Goal: Communication & Community: Share content

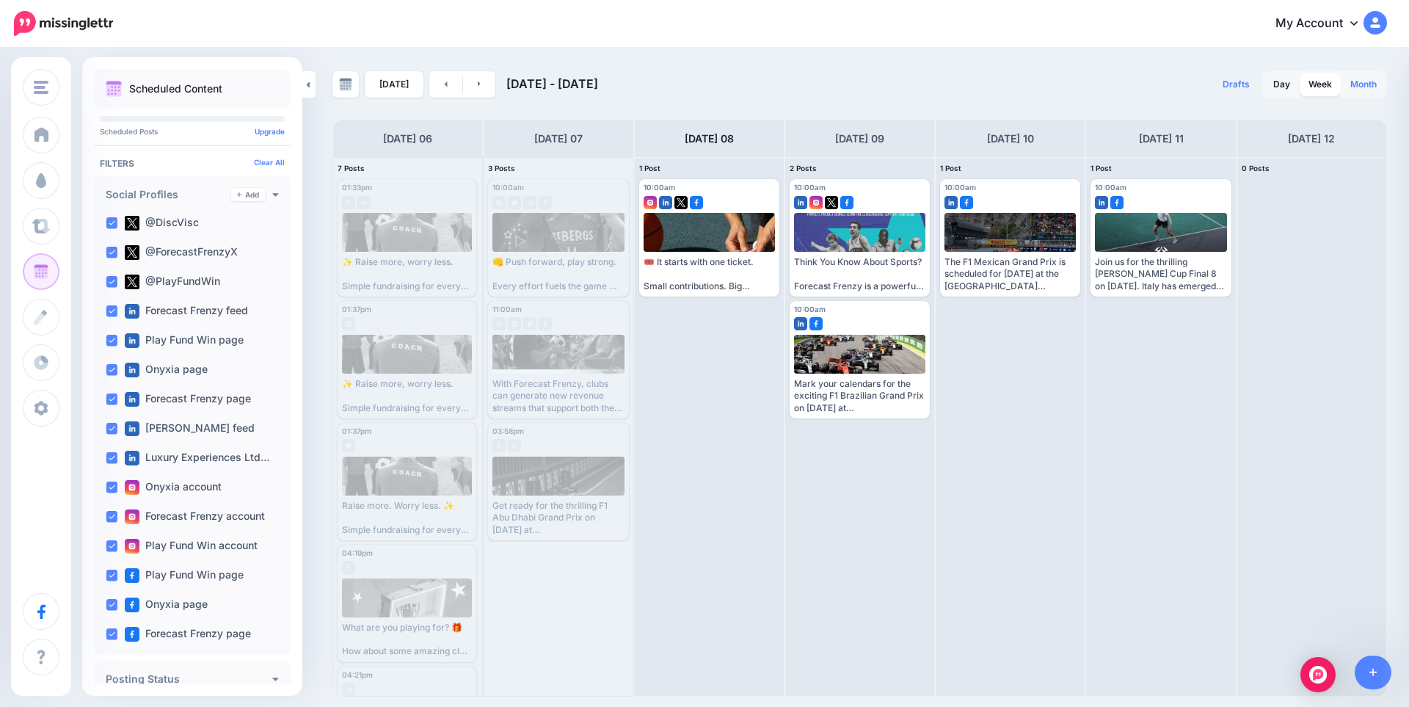
click at [1360, 79] on link "Month" at bounding box center [1363, 84] width 44 height 23
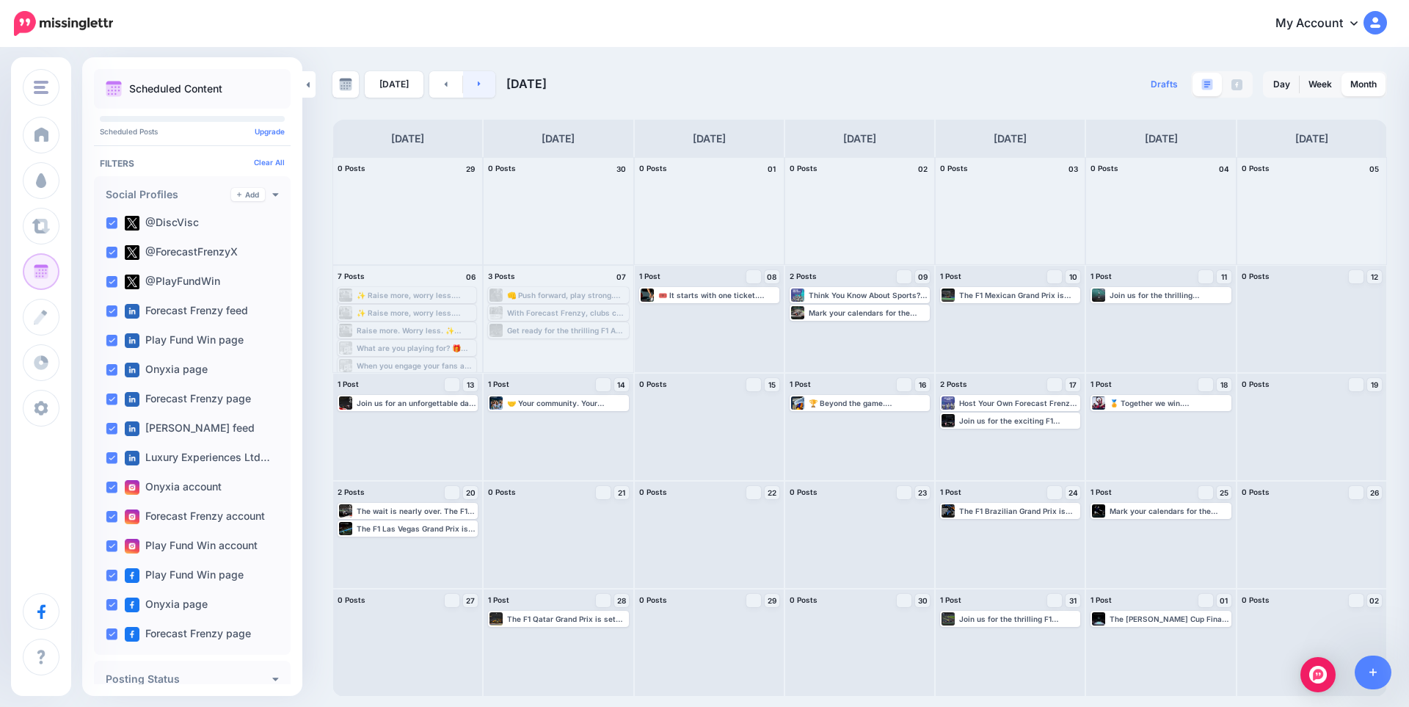
click at [470, 82] on link at bounding box center [479, 84] width 33 height 26
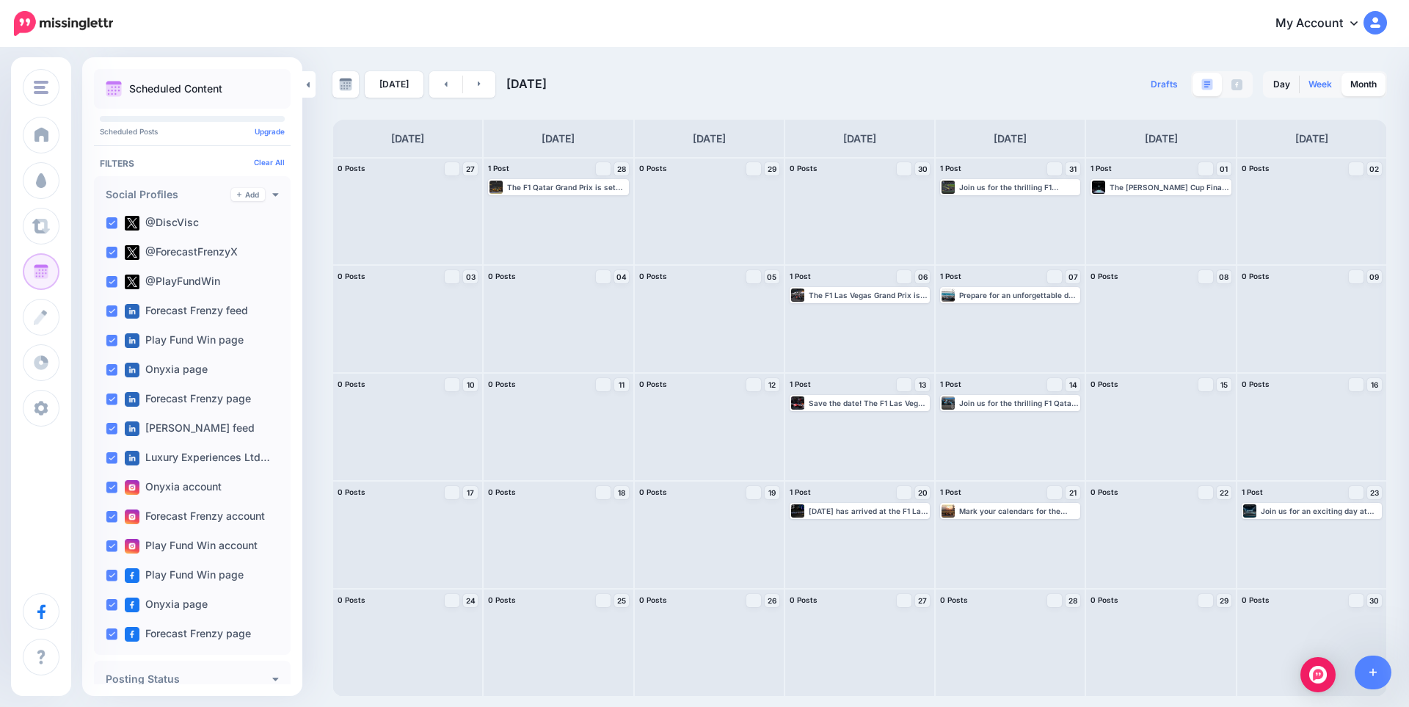
click at [1313, 84] on link "Week" at bounding box center [1319, 84] width 41 height 23
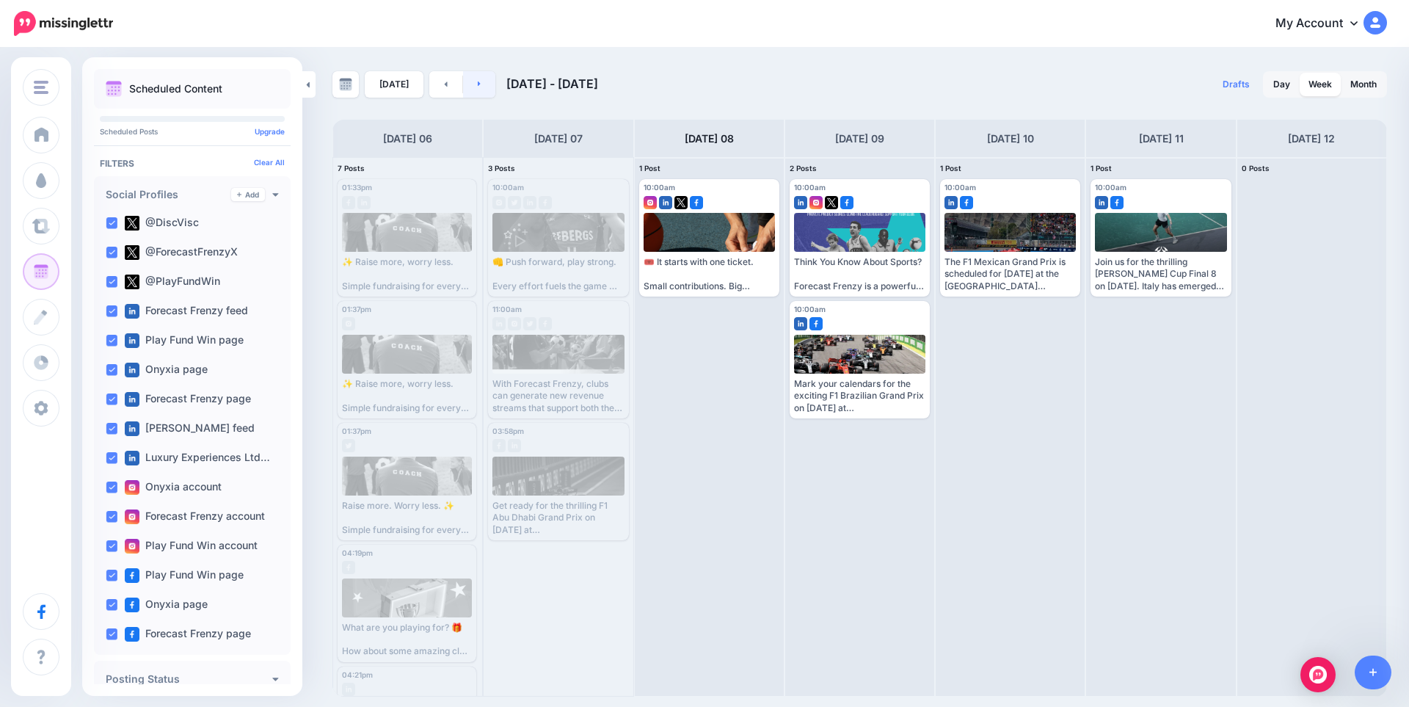
click at [474, 91] on link at bounding box center [479, 84] width 33 height 26
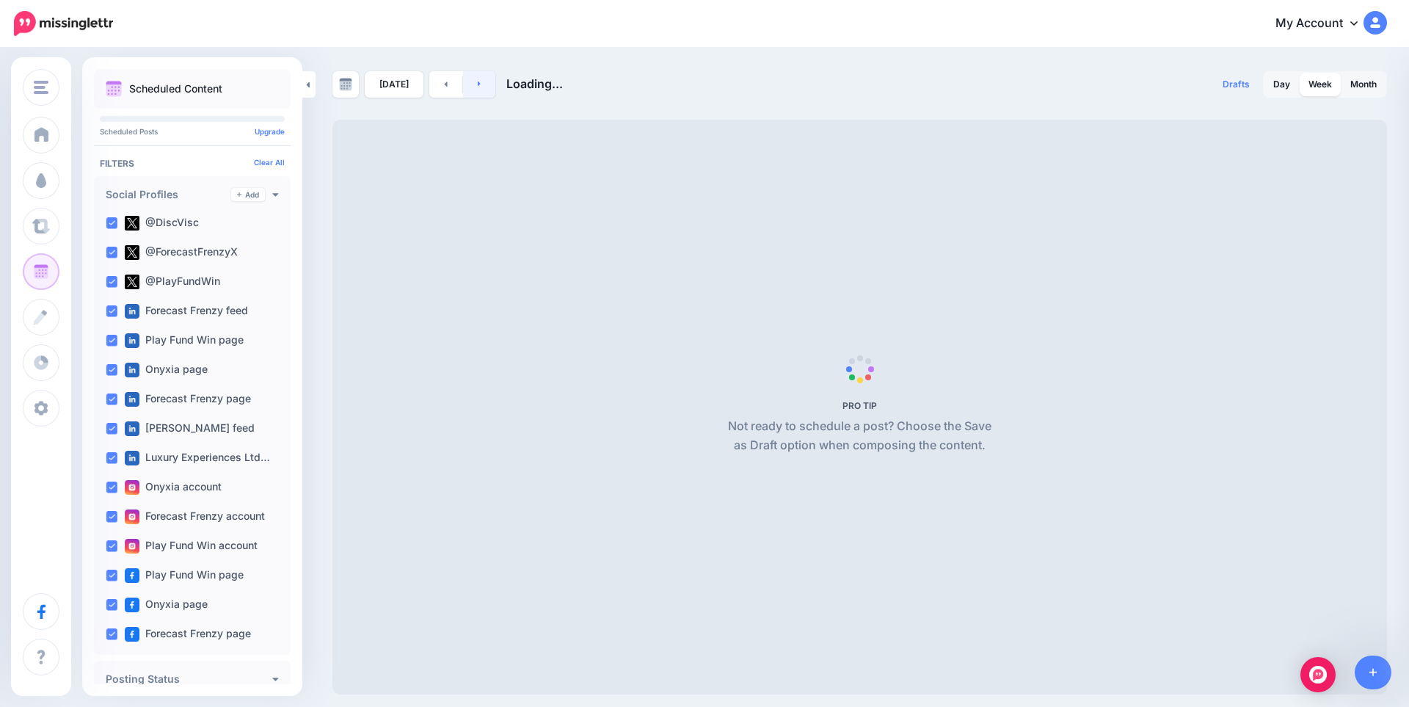
click at [474, 91] on link at bounding box center [479, 84] width 33 height 26
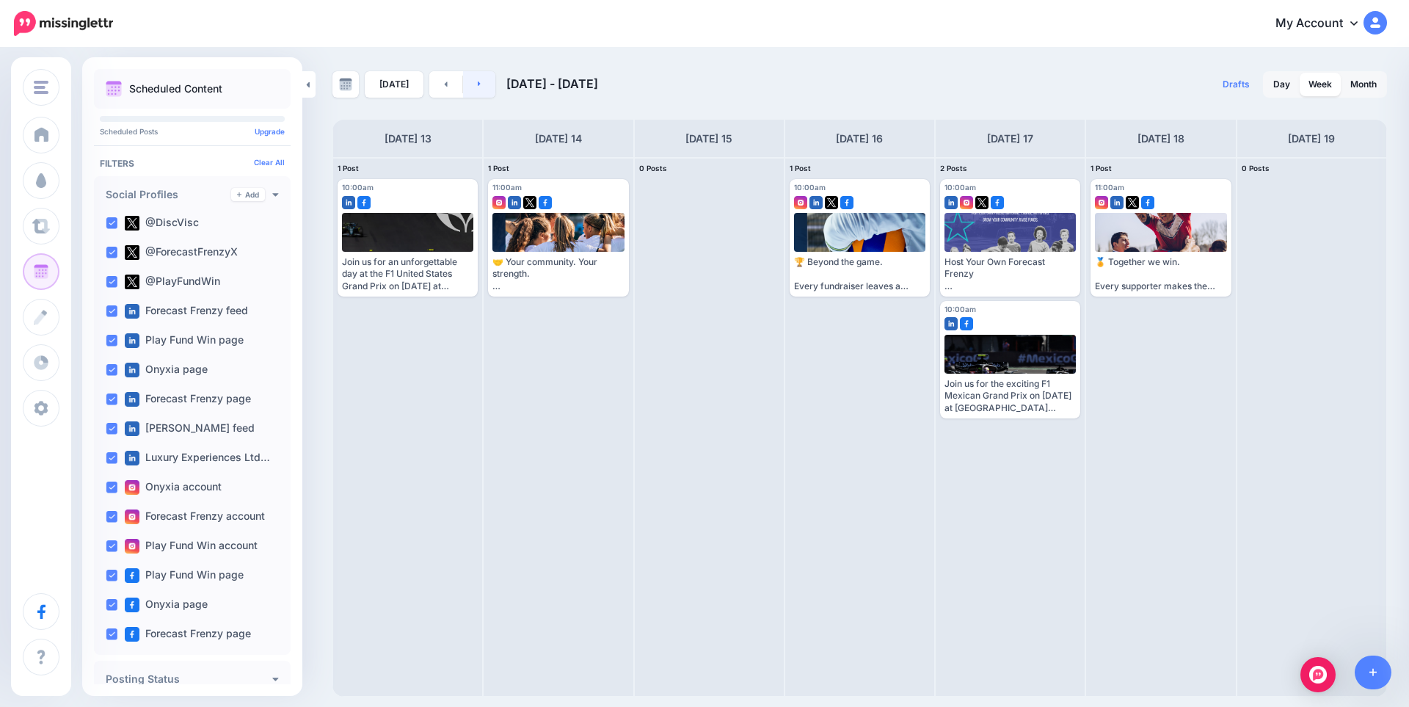
click at [478, 87] on icon at bounding box center [480, 83] width 4 height 9
click at [478, 84] on icon at bounding box center [479, 83] width 3 height 5
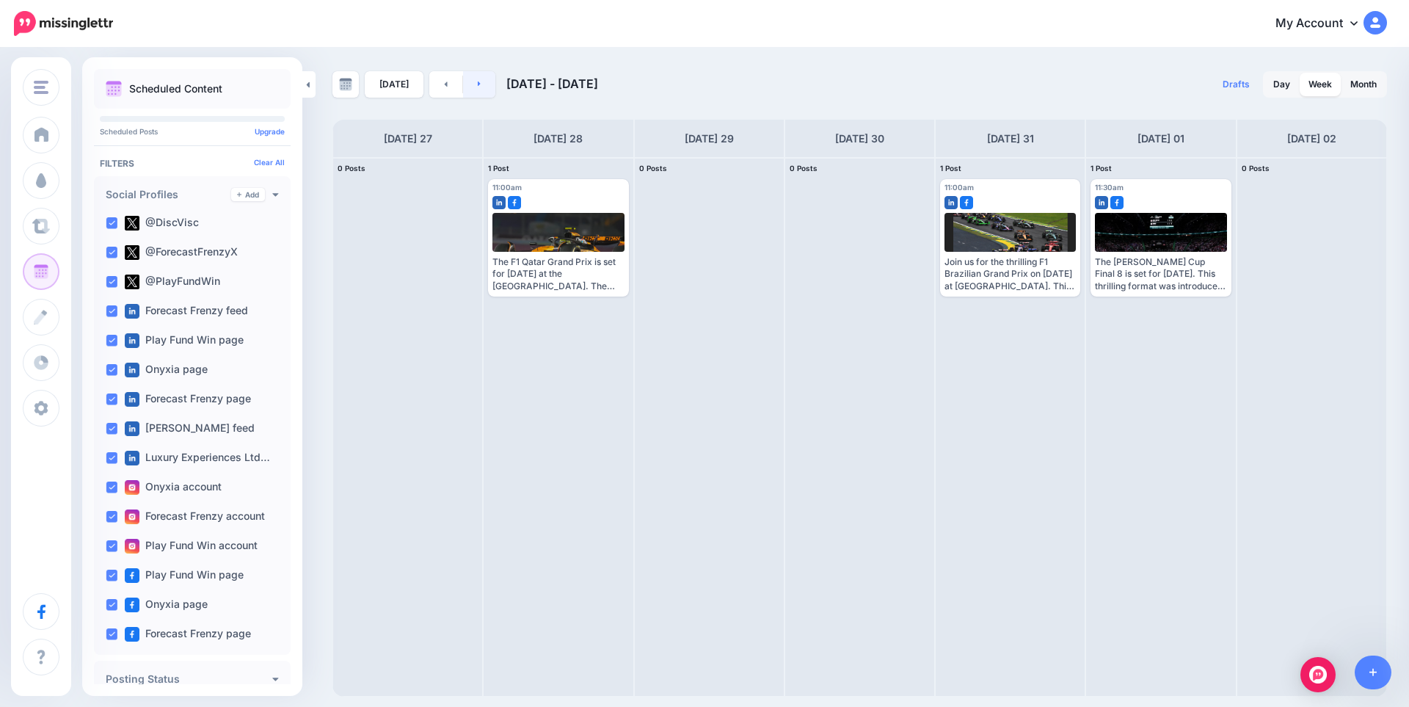
click at [478, 84] on icon at bounding box center [479, 83] width 3 height 5
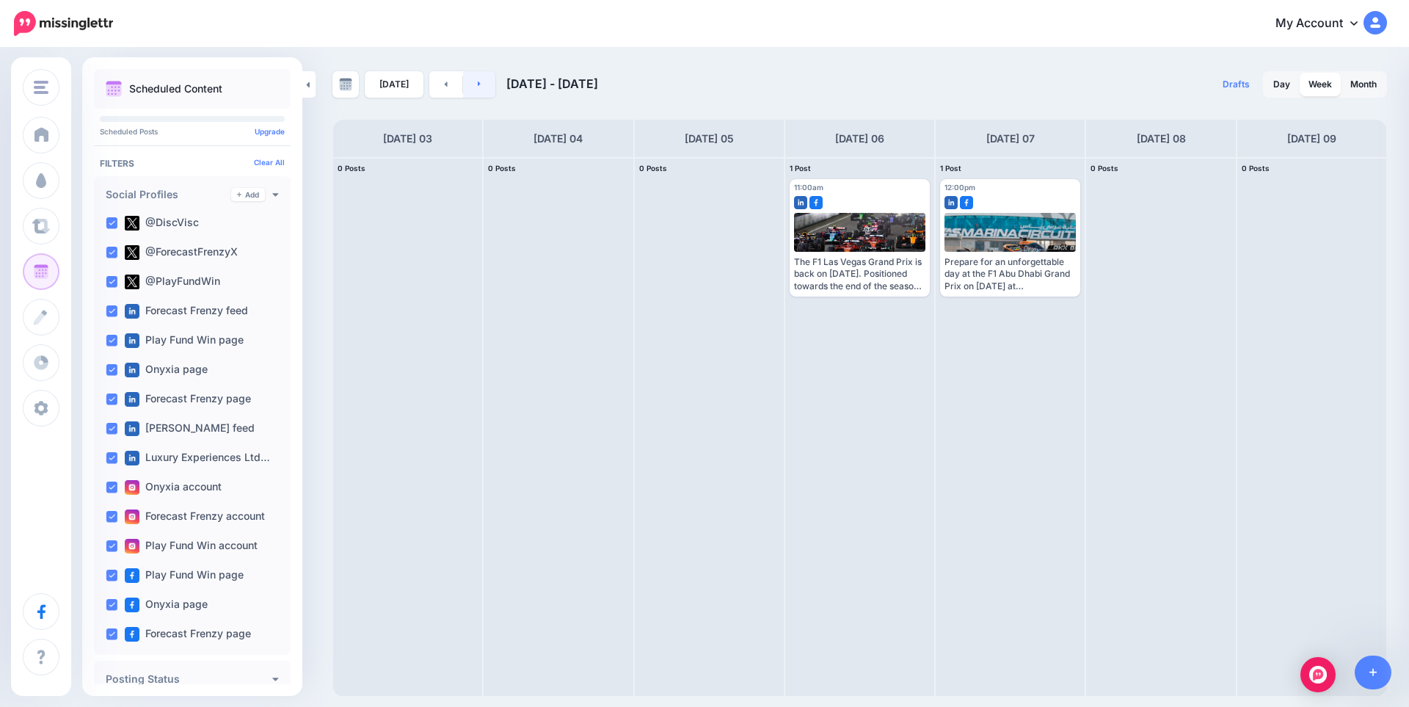
click at [478, 84] on icon at bounding box center [479, 83] width 3 height 5
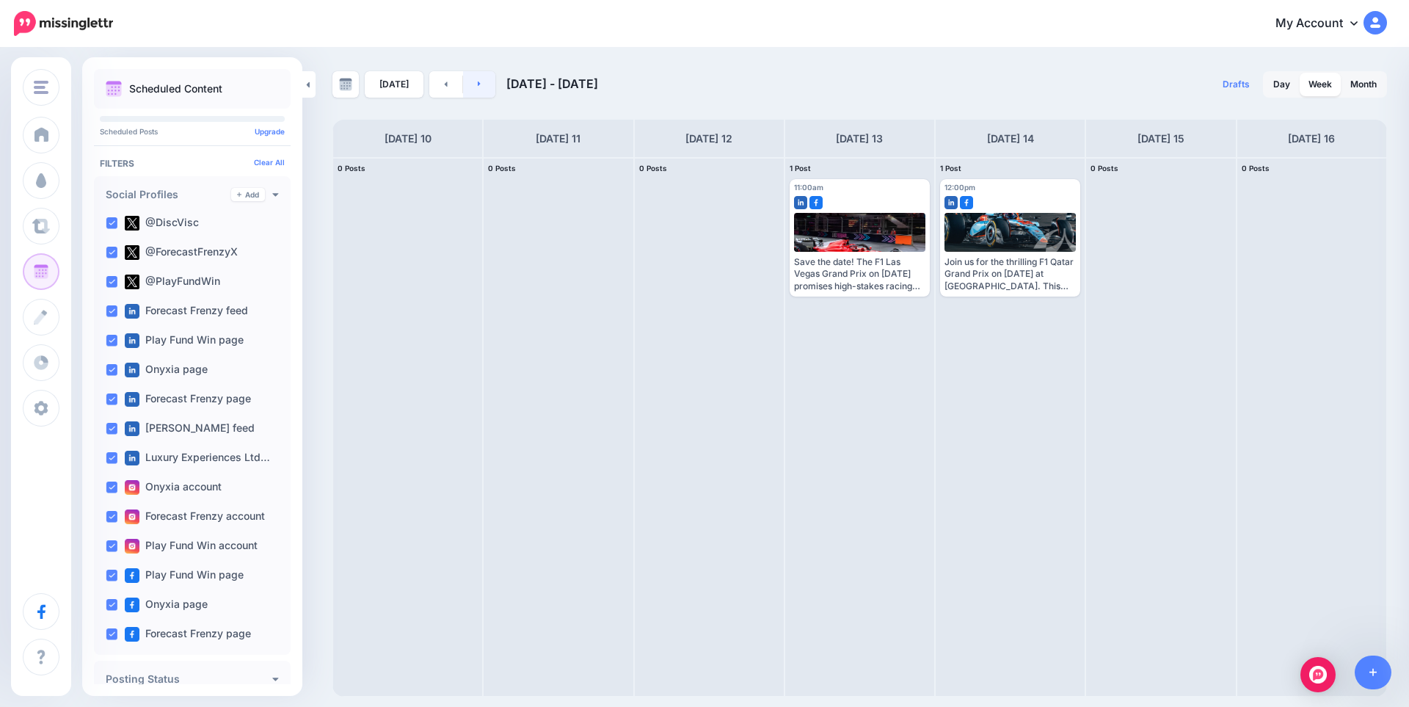
click at [478, 84] on icon at bounding box center [479, 83] width 3 height 5
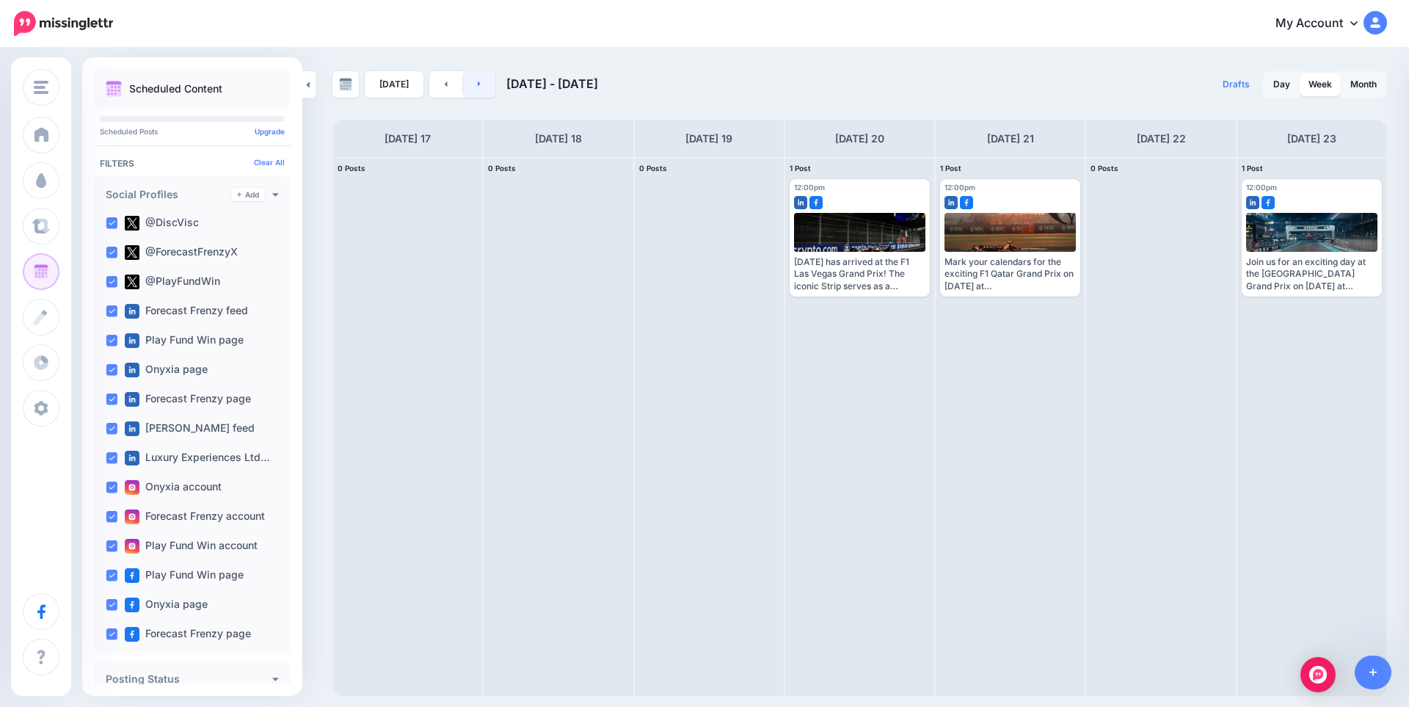
click at [478, 84] on icon at bounding box center [479, 83] width 3 height 5
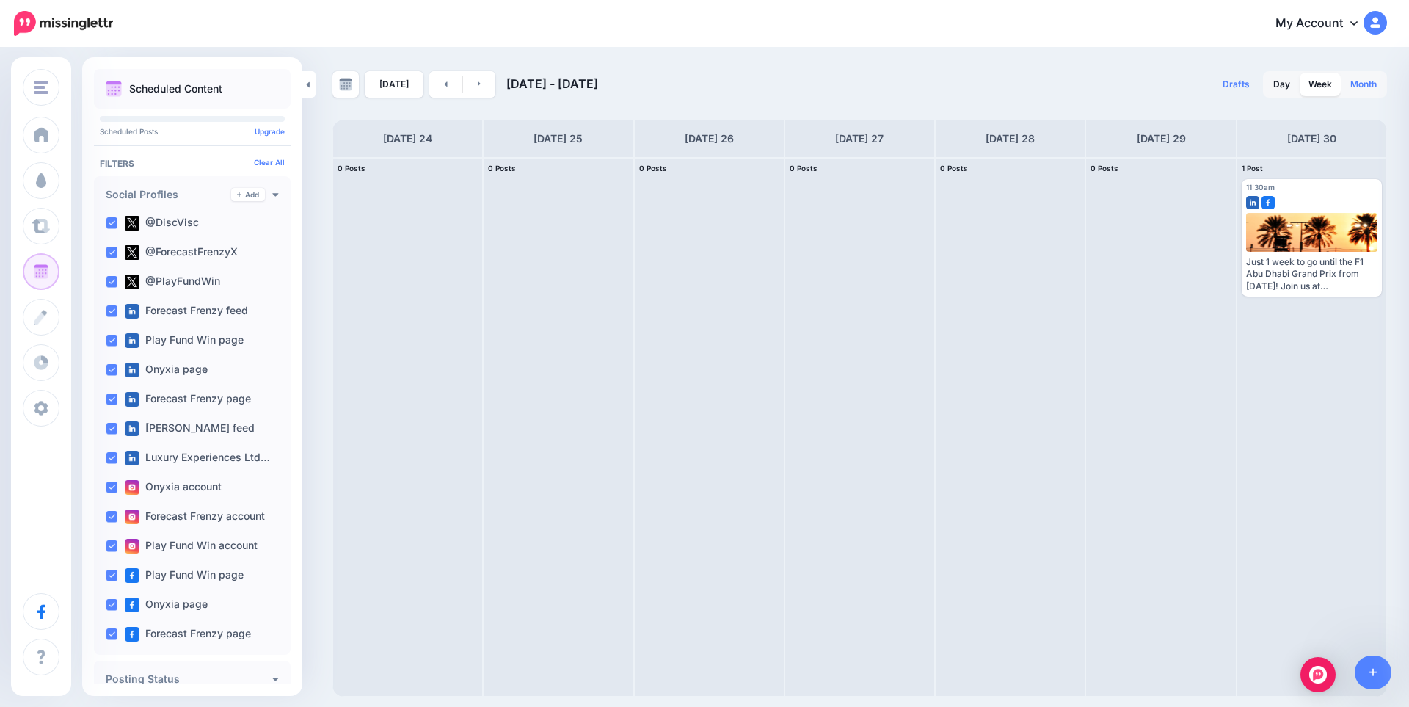
click at [1368, 93] on link "Month" at bounding box center [1363, 84] width 44 height 23
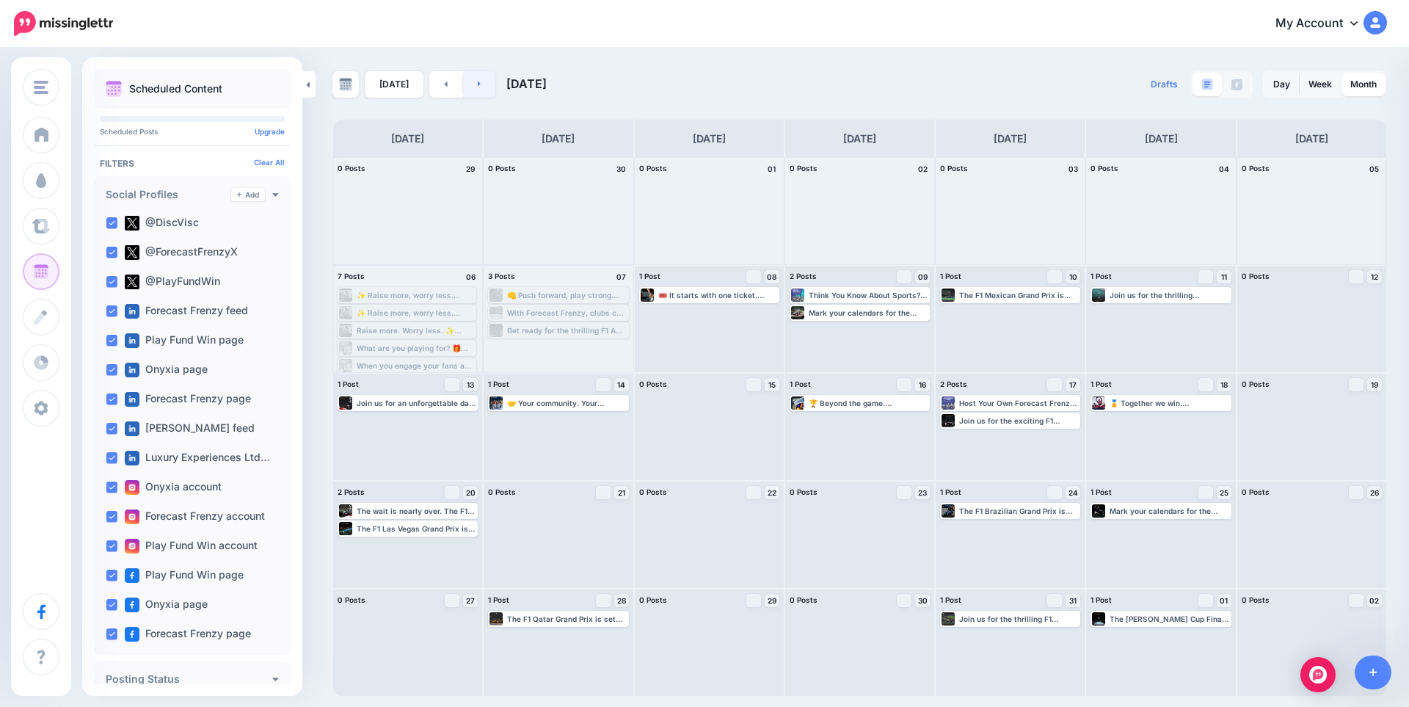
click at [471, 87] on link at bounding box center [479, 84] width 33 height 26
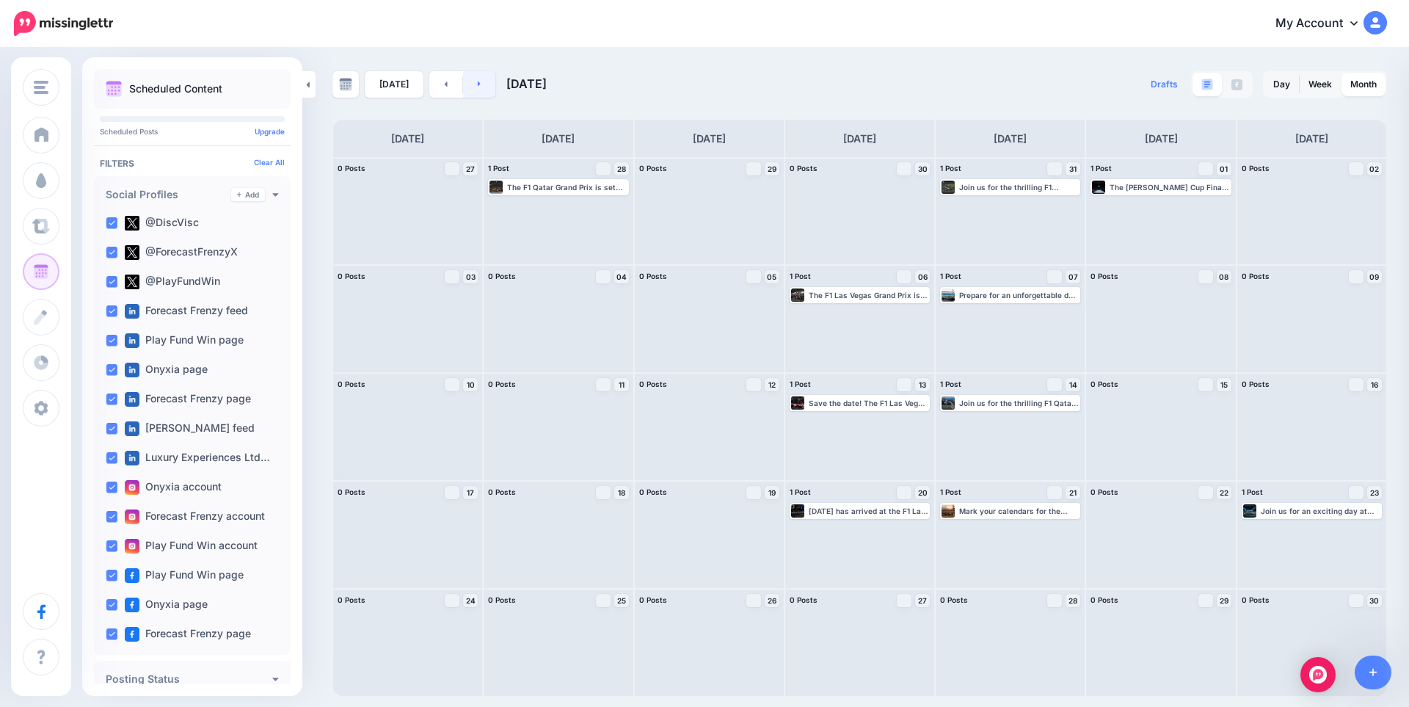
click at [471, 87] on link at bounding box center [479, 84] width 33 height 26
click at [444, 84] on icon at bounding box center [446, 83] width 4 height 9
click at [1285, 624] on div at bounding box center [1311, 642] width 149 height 106
click at [1320, 92] on link "Week" at bounding box center [1319, 84] width 41 height 23
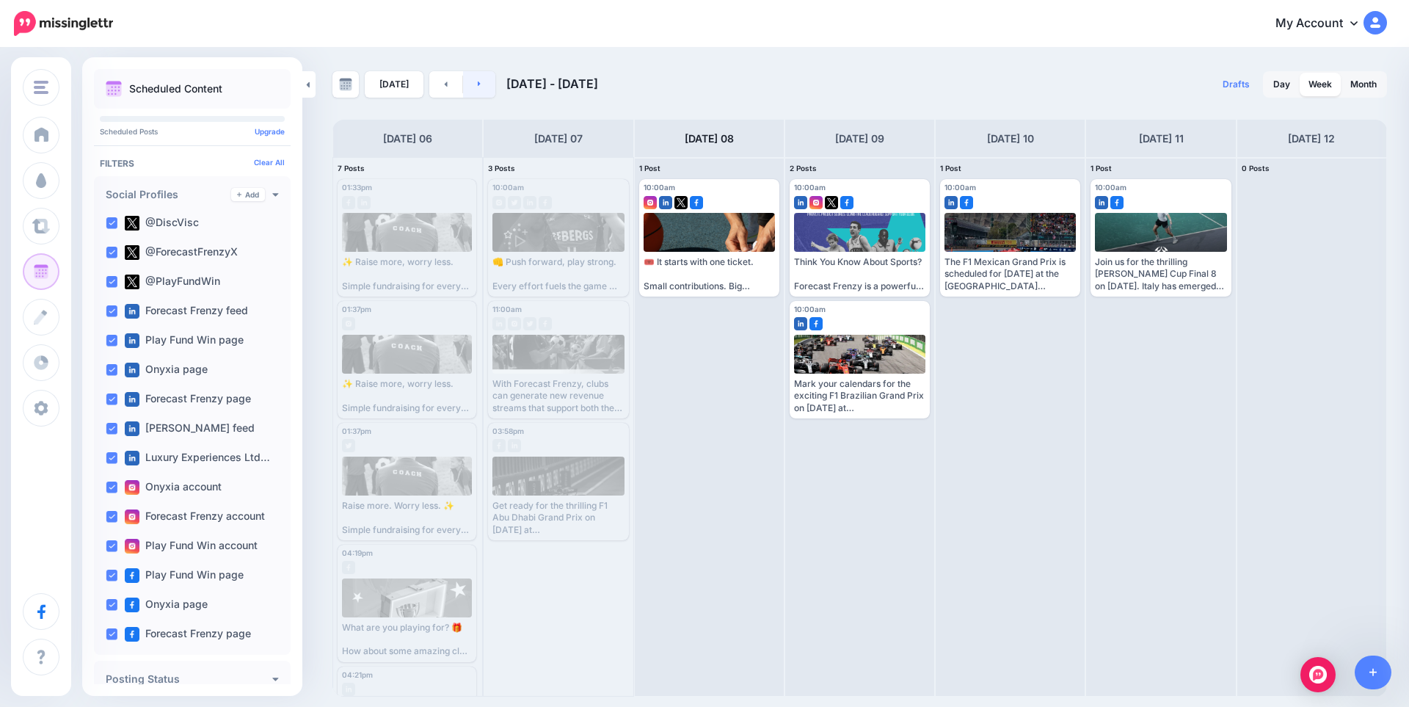
click at [473, 93] on link at bounding box center [479, 84] width 33 height 26
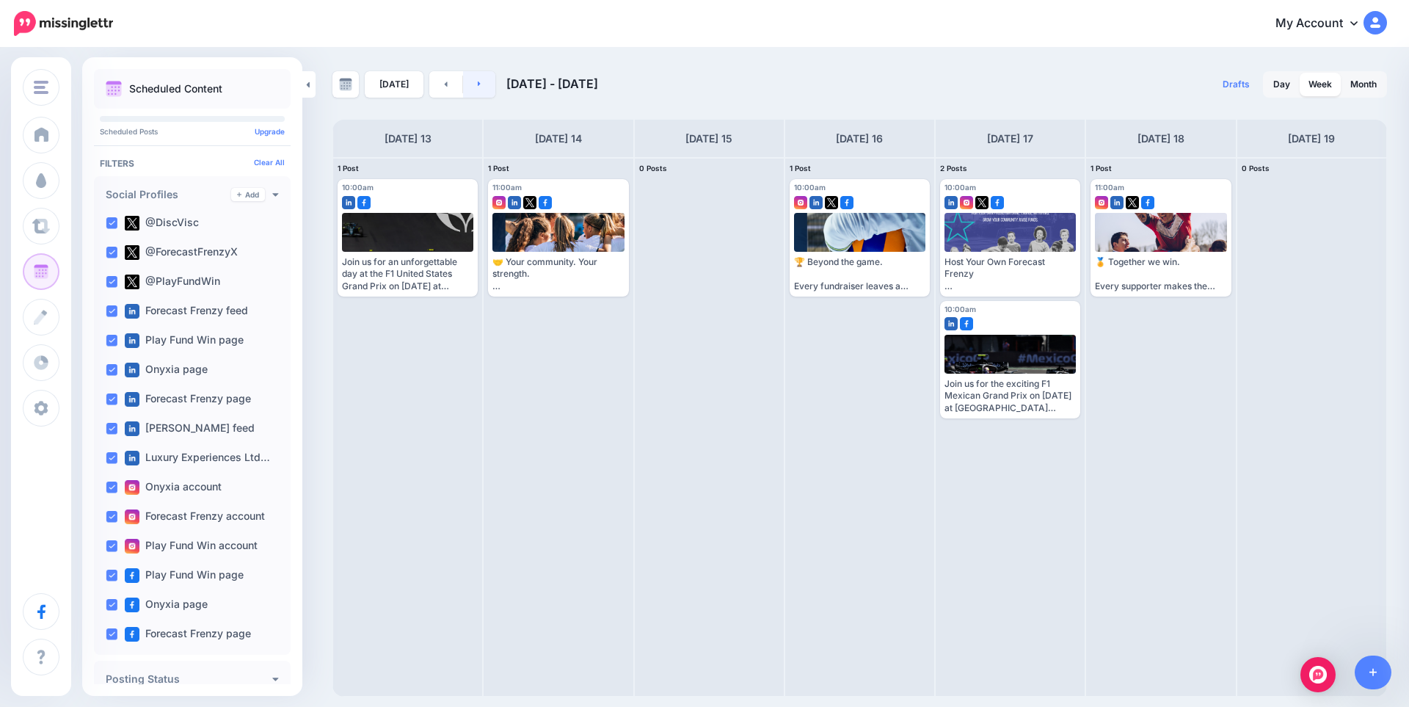
click at [473, 93] on link at bounding box center [479, 84] width 33 height 26
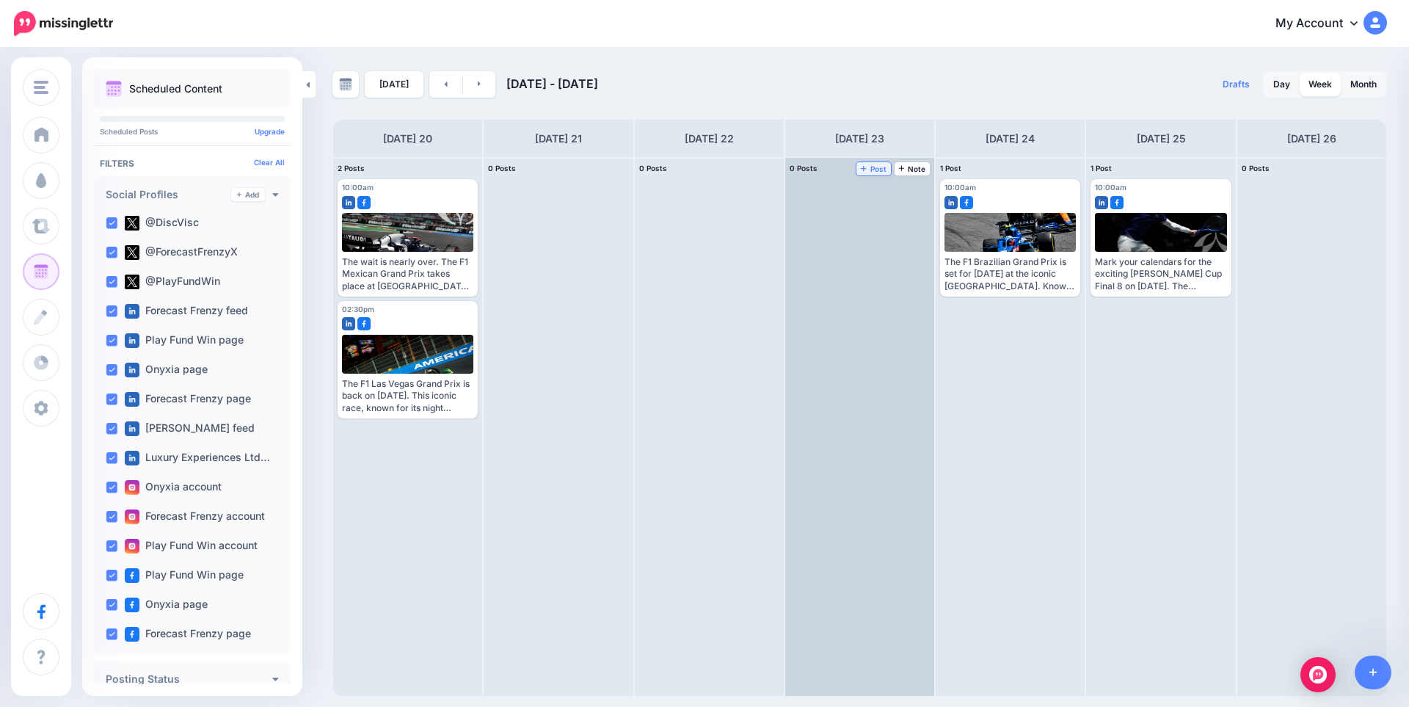
click at [876, 172] on span "Post" at bounding box center [874, 168] width 26 height 7
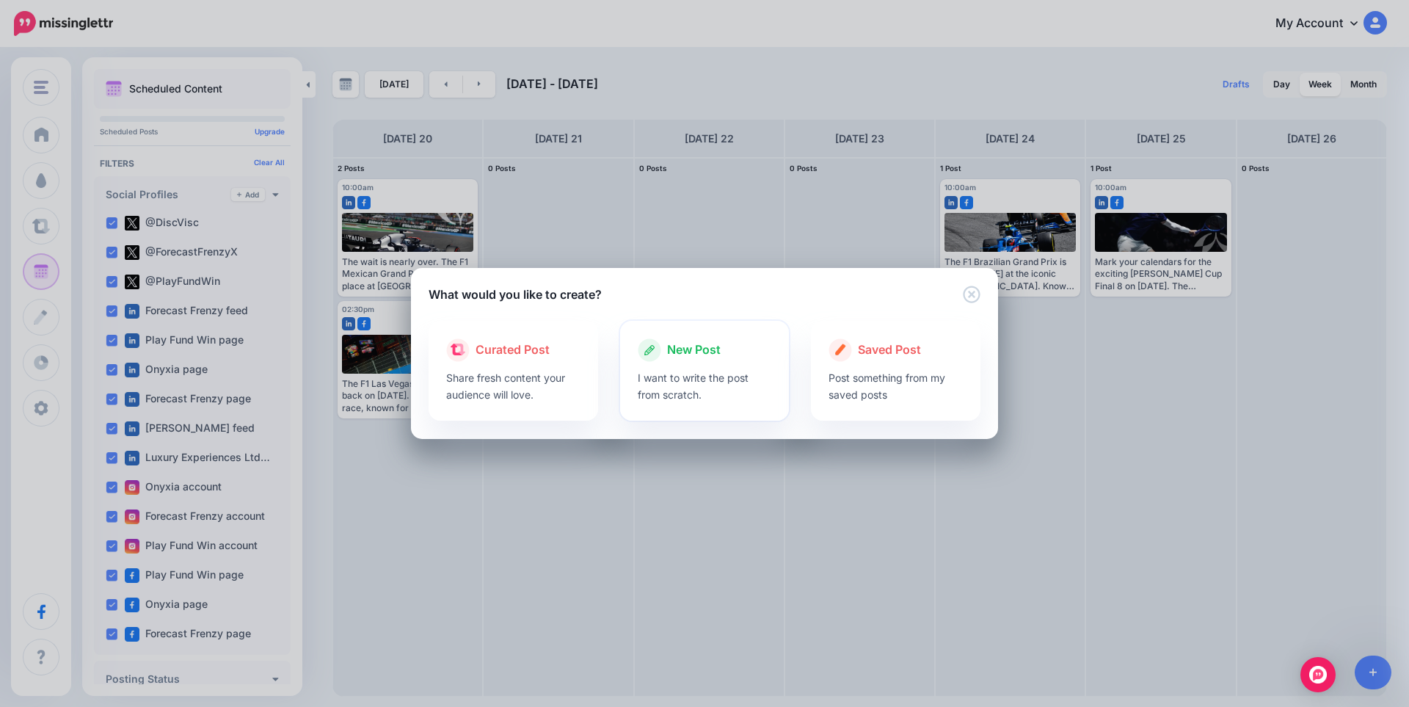
click at [718, 366] on div at bounding box center [705, 365] width 134 height 7
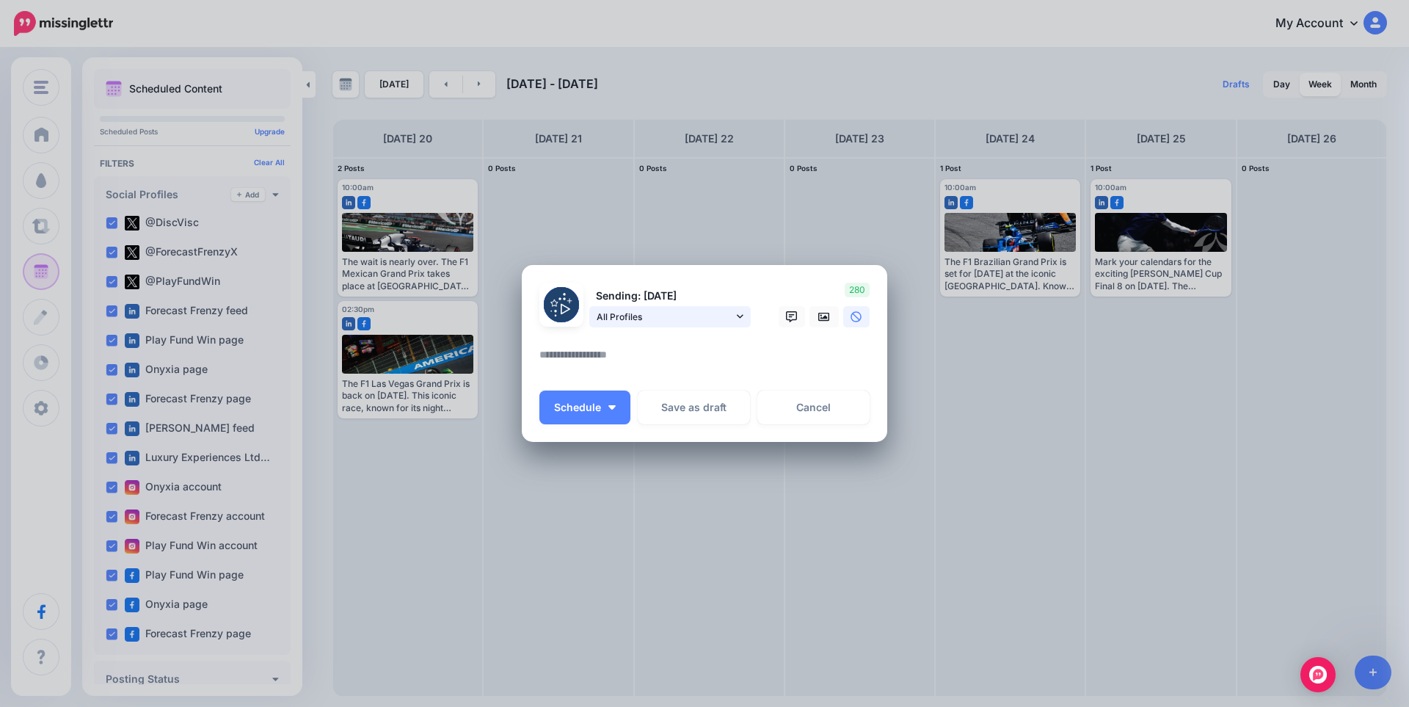
click at [699, 322] on span "All Profiles" at bounding box center [665, 316] width 136 height 15
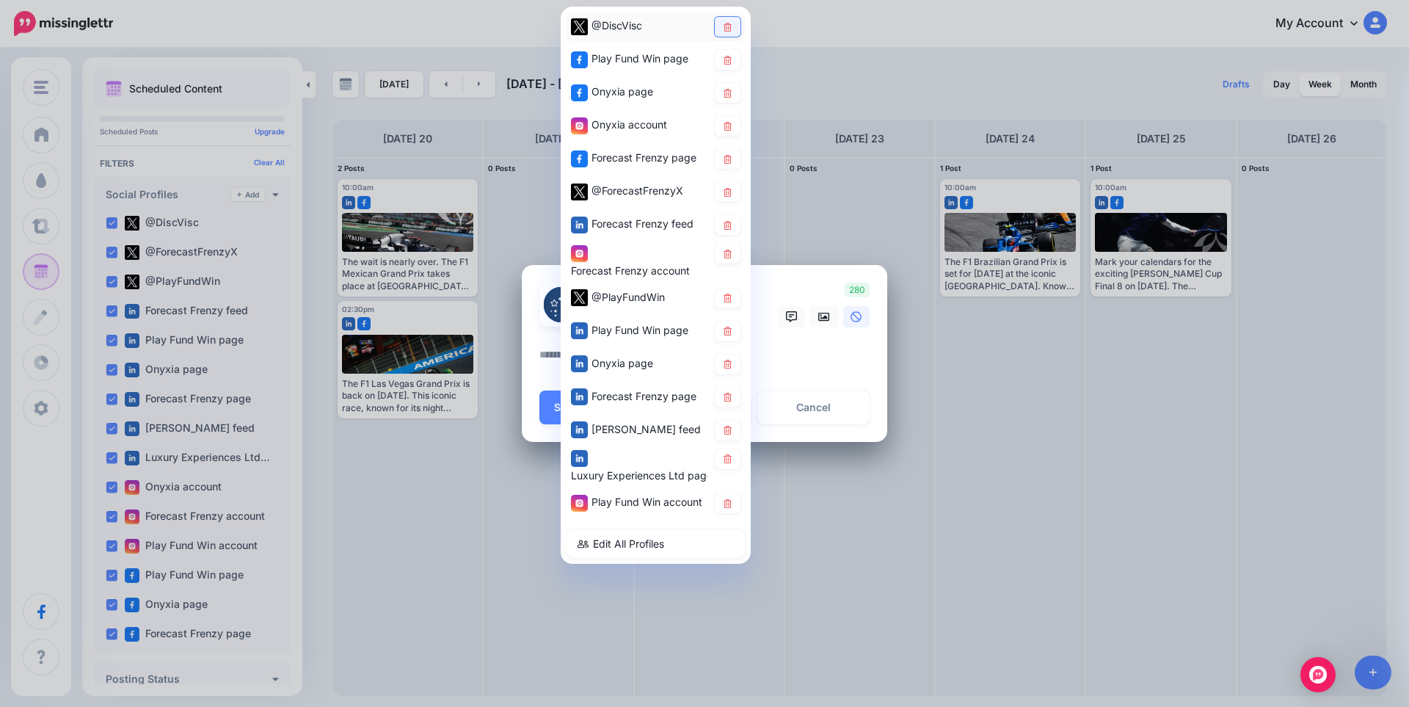
click at [726, 34] on link at bounding box center [728, 27] width 26 height 20
click at [726, 63] on icon at bounding box center [727, 59] width 11 height 9
click at [726, 89] on icon at bounding box center [727, 92] width 8 height 9
click at [726, 123] on icon at bounding box center [727, 125] width 8 height 9
click at [726, 229] on icon at bounding box center [727, 224] width 8 height 9
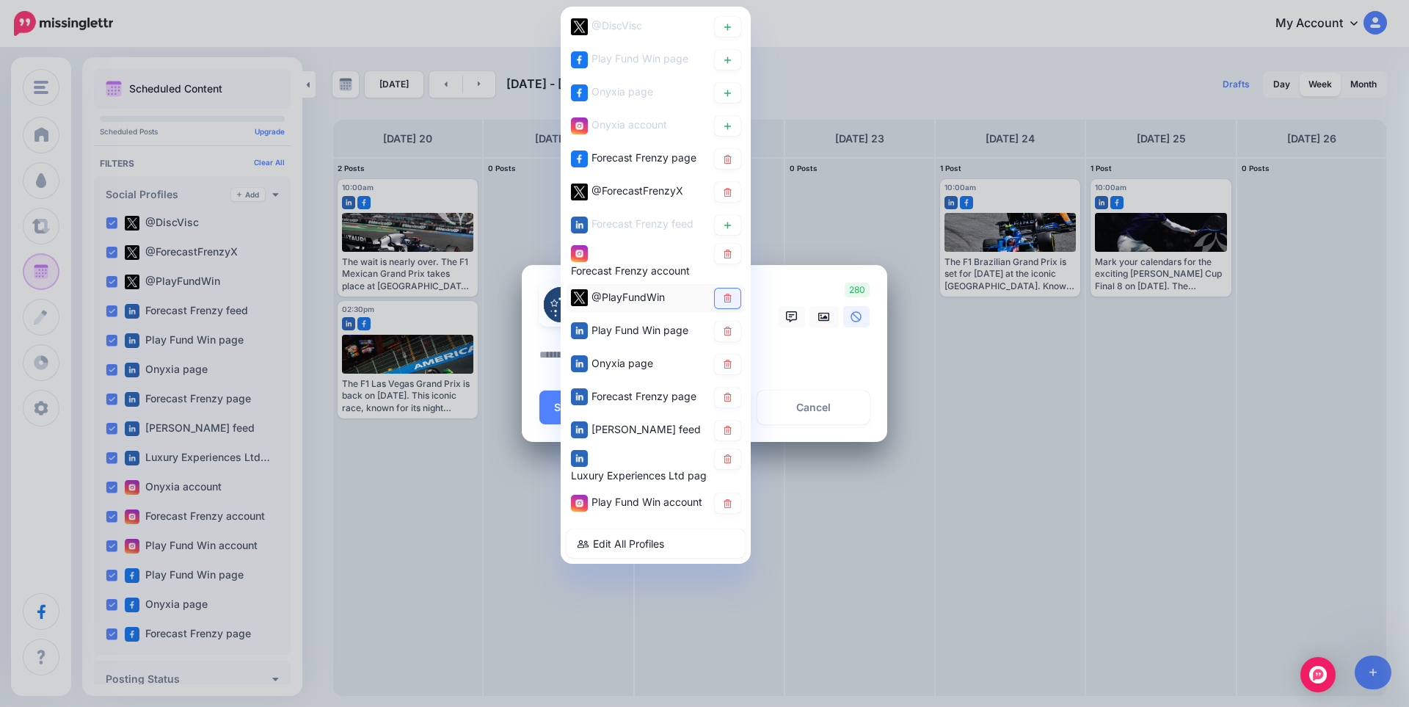
click at [734, 296] on link at bounding box center [728, 298] width 26 height 20
click at [732, 329] on icon at bounding box center [727, 331] width 11 height 9
click at [732, 360] on icon at bounding box center [727, 364] width 11 height 9
click at [725, 430] on icon at bounding box center [727, 430] width 8 height 9
click at [726, 459] on icon at bounding box center [727, 458] width 11 height 9
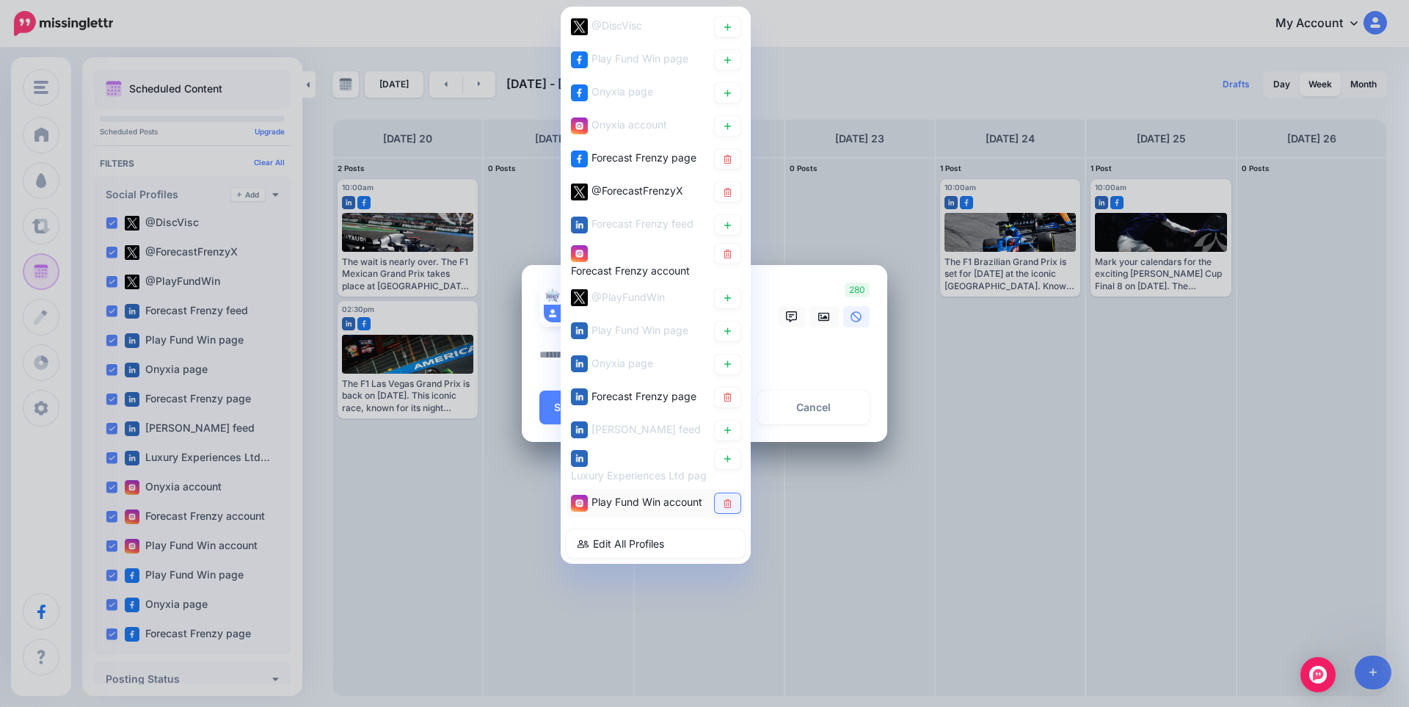
click at [732, 508] on link at bounding box center [728, 503] width 26 height 20
click at [817, 362] on textarea at bounding box center [708, 360] width 338 height 29
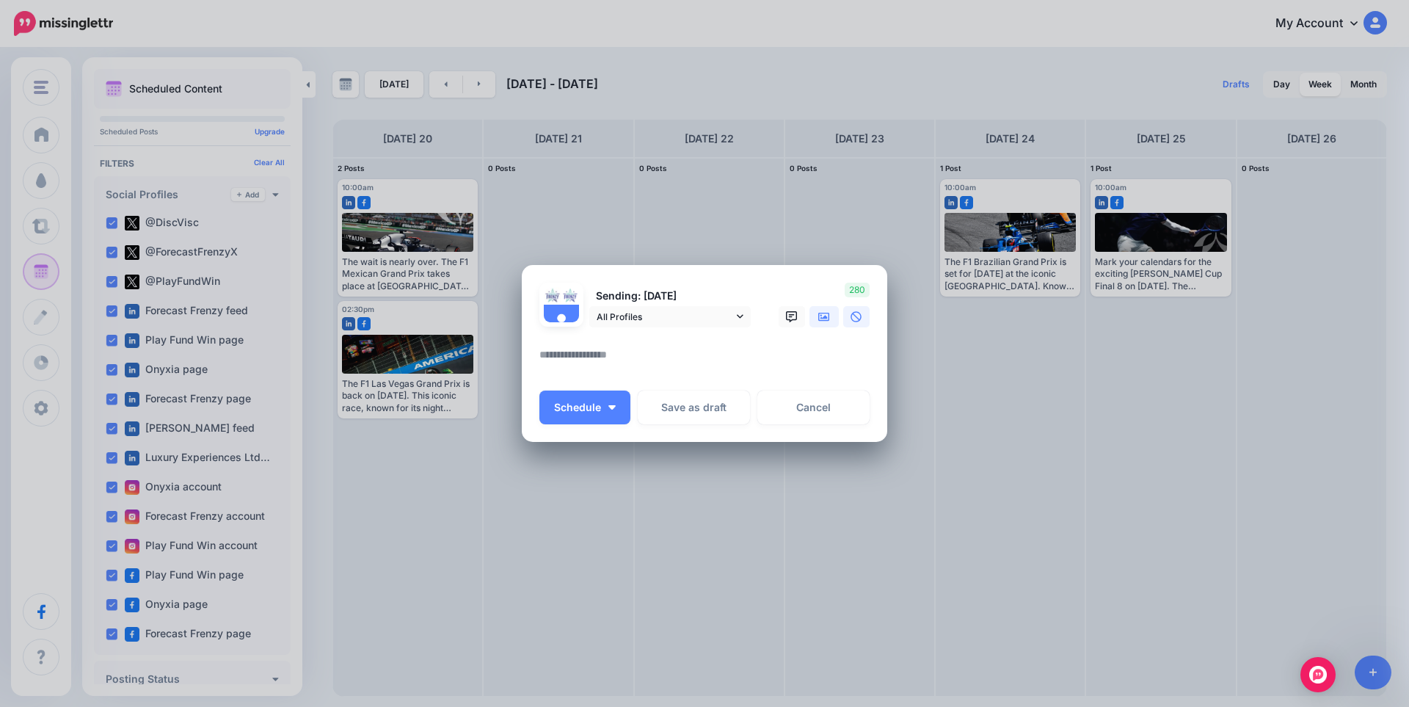
click at [821, 325] on link at bounding box center [823, 316] width 29 height 21
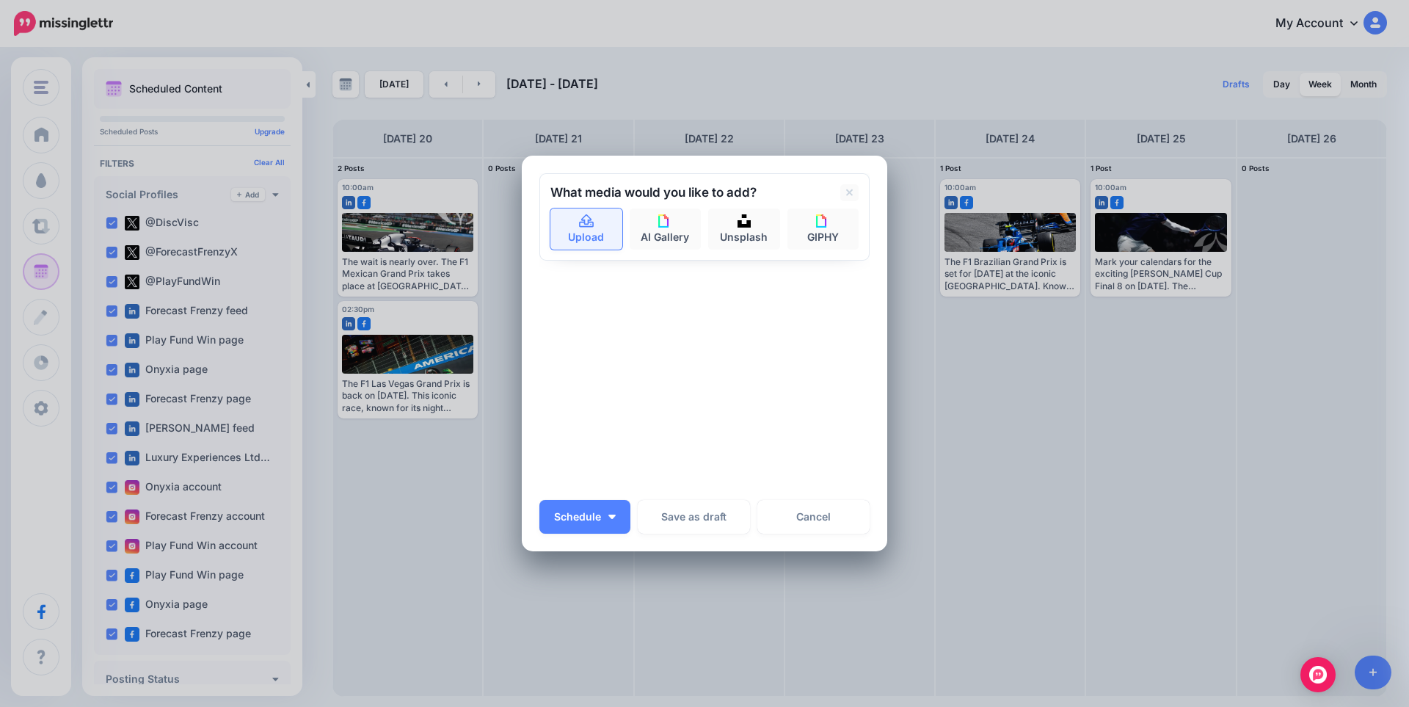
click at [597, 230] on link "Upload" at bounding box center [586, 228] width 72 height 41
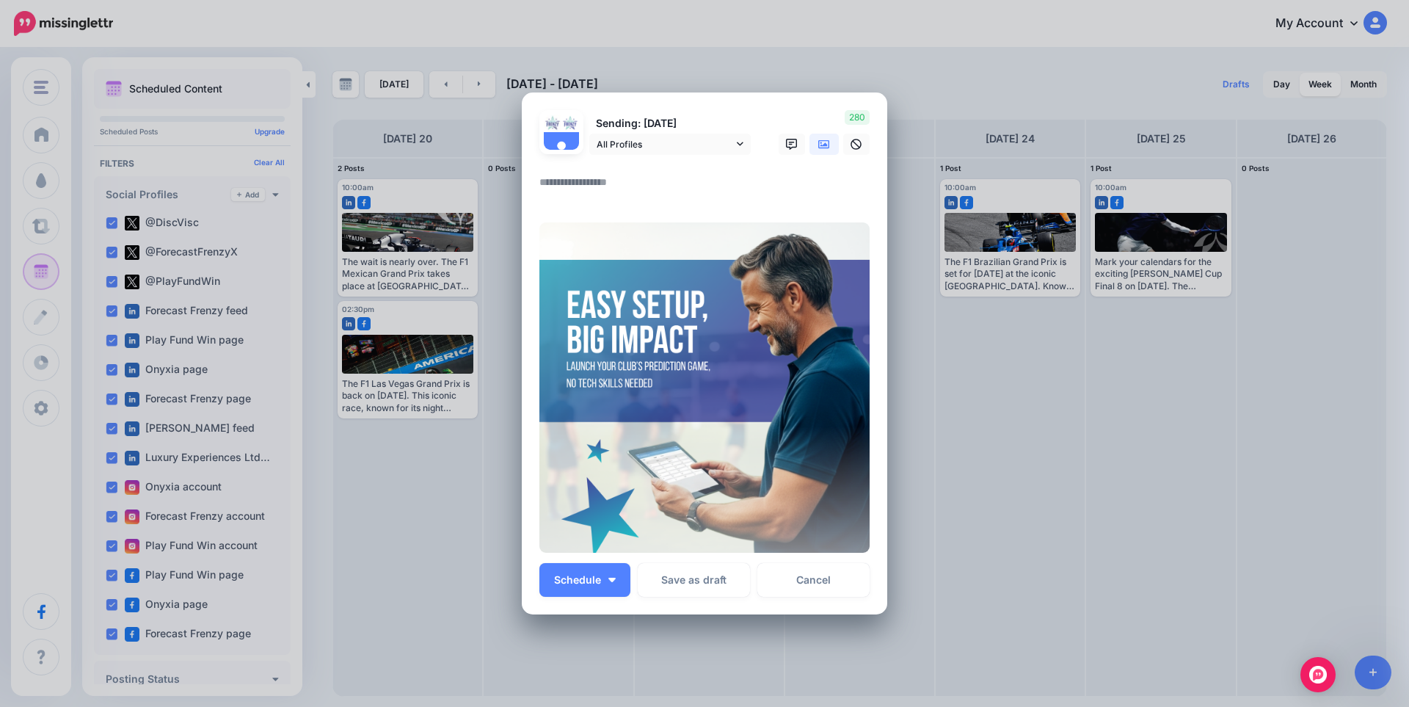
click at [580, 181] on textarea at bounding box center [708, 187] width 338 height 29
paste textarea "**********"
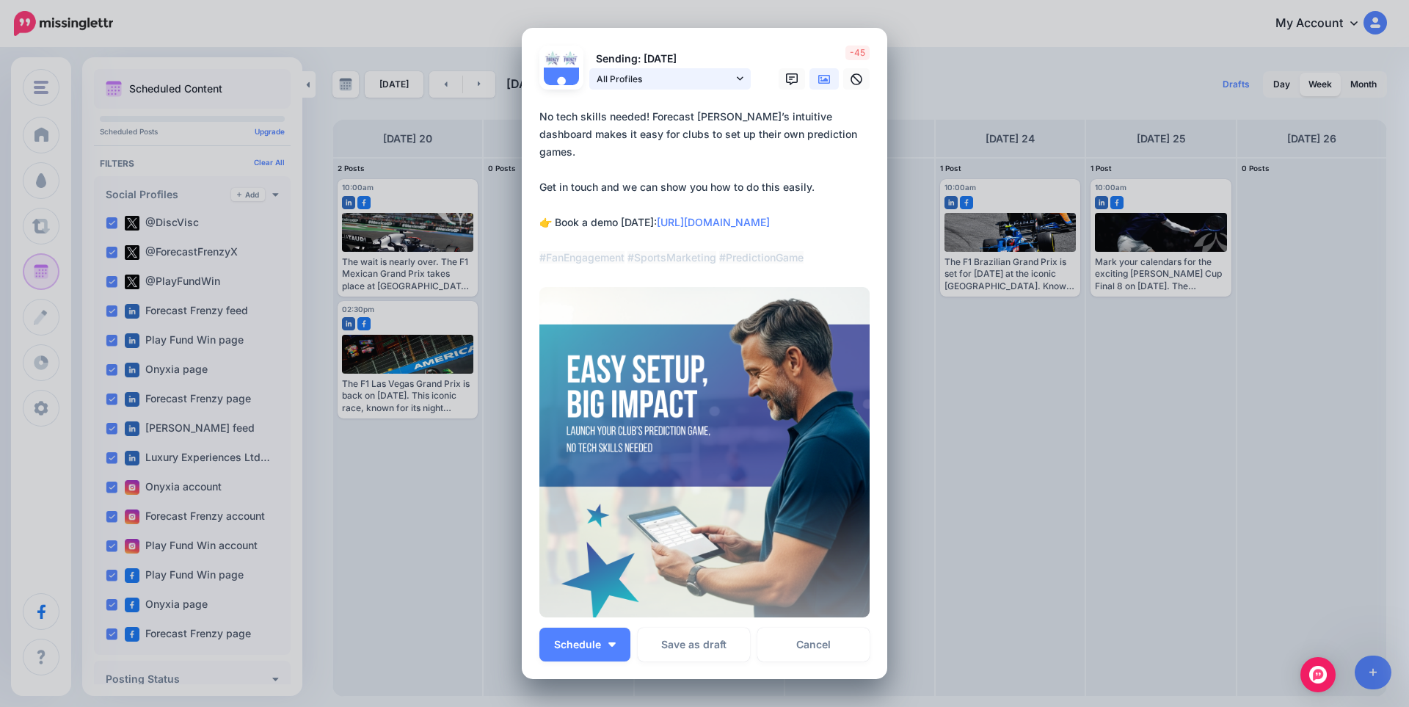
click at [679, 76] on span "All Profiles" at bounding box center [665, 78] width 136 height 15
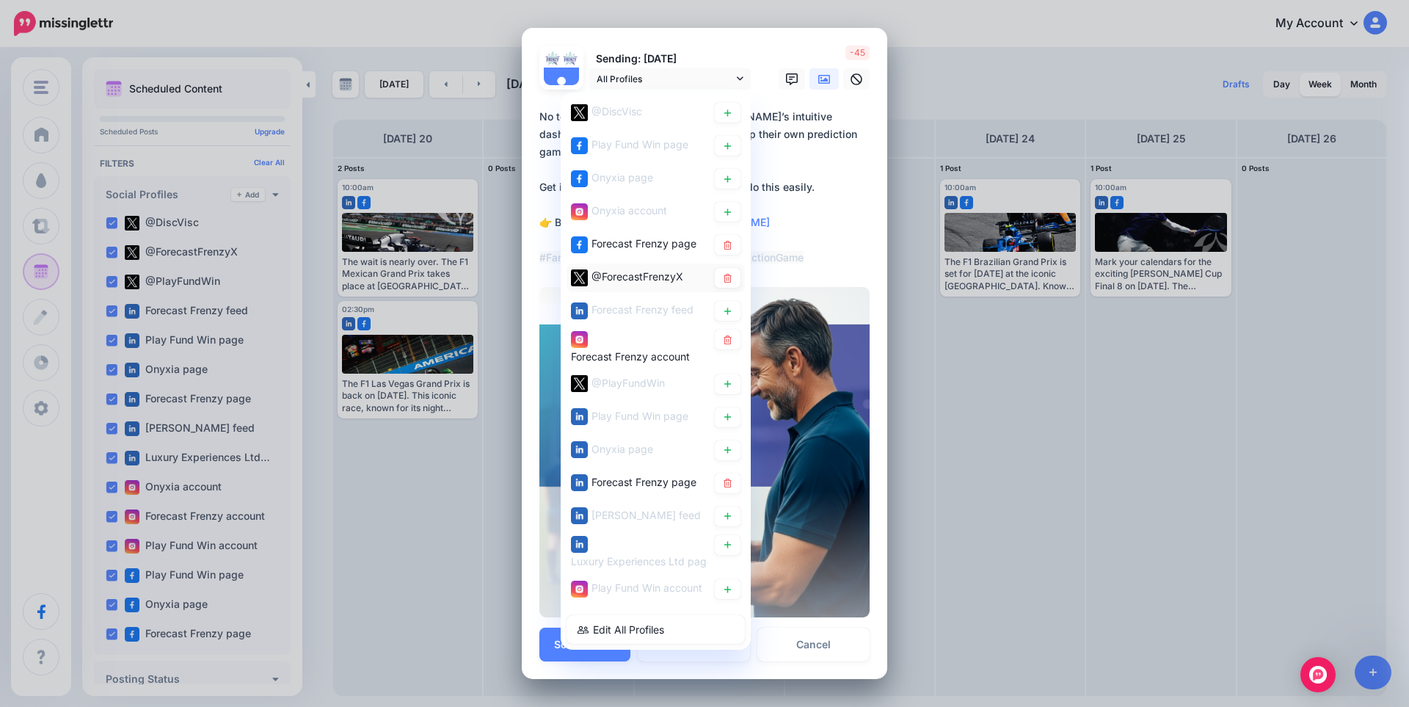
click at [645, 279] on span "@ForecastFrenzyX" at bounding box center [637, 276] width 92 height 12
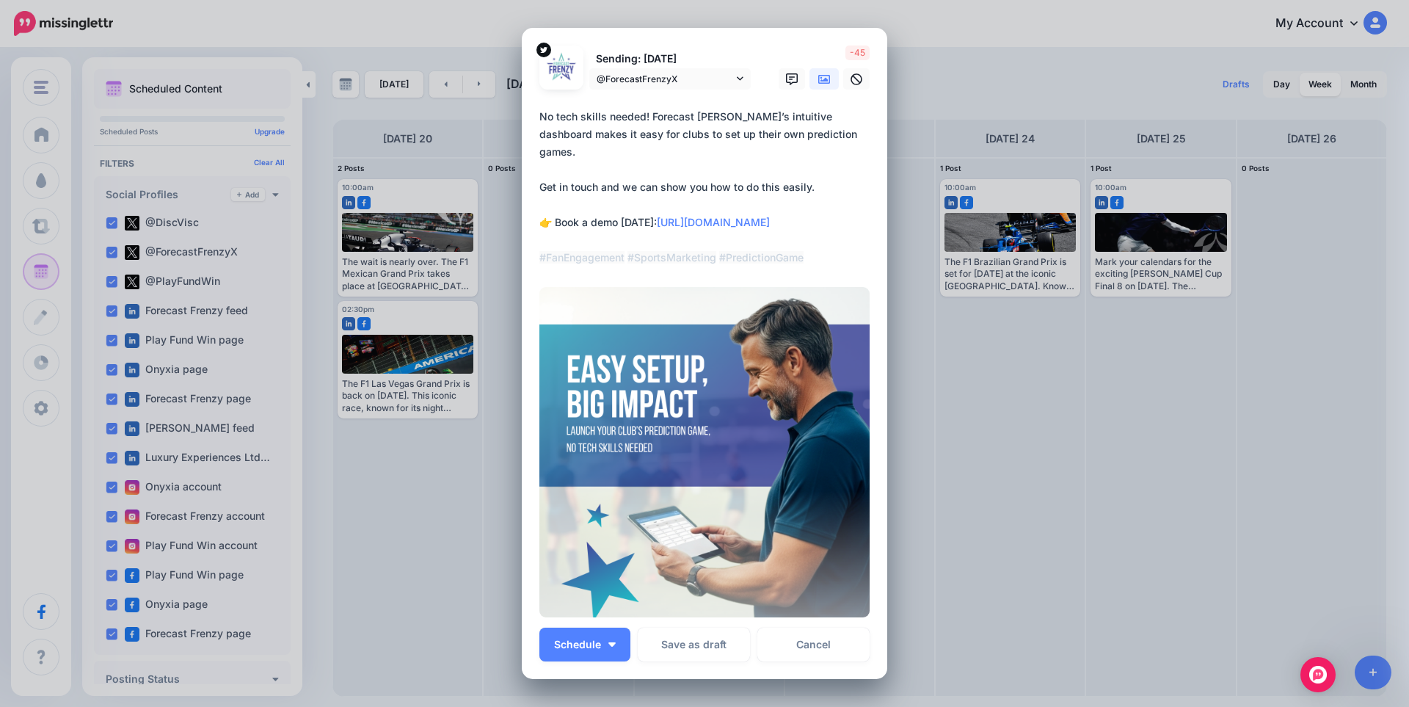
click at [599, 162] on textarea "**********" at bounding box center [708, 187] width 338 height 158
paste textarea "**********"
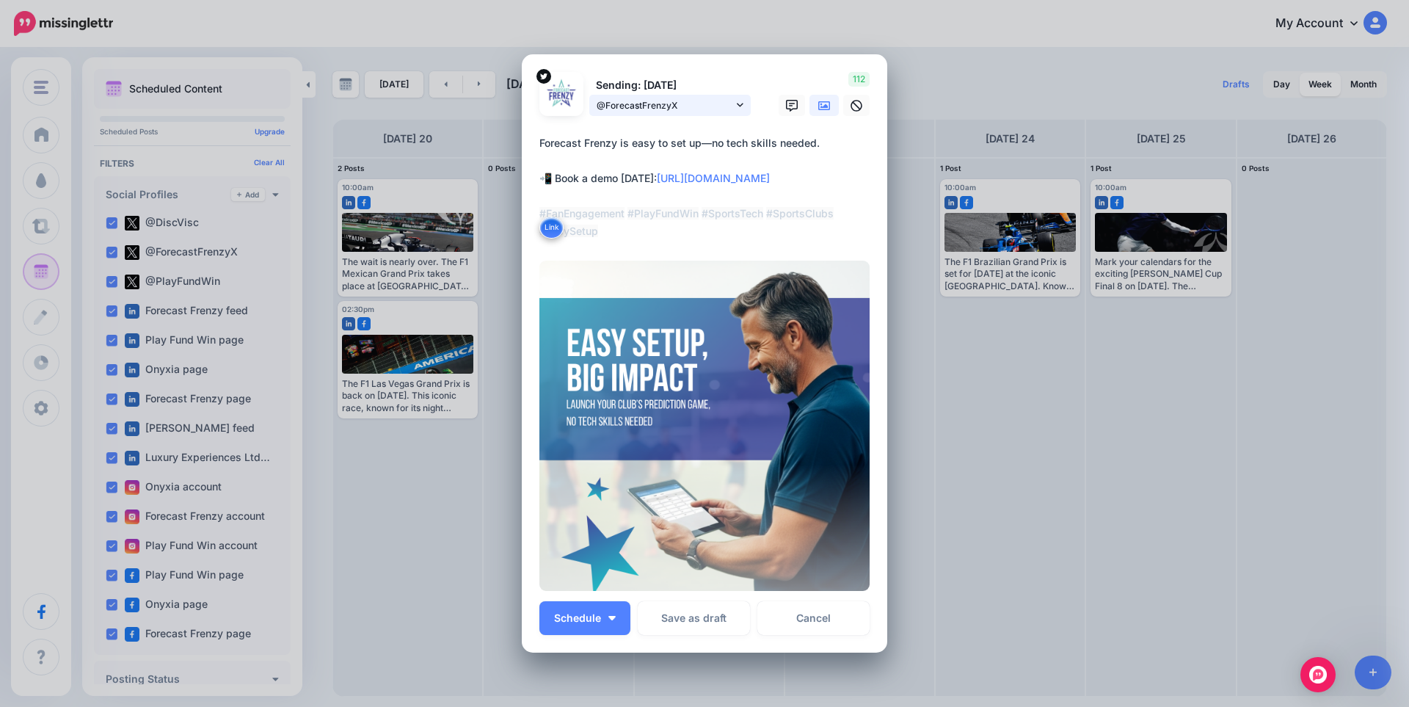
click at [684, 103] on span "@ForecastFrenzyX" at bounding box center [665, 105] width 136 height 15
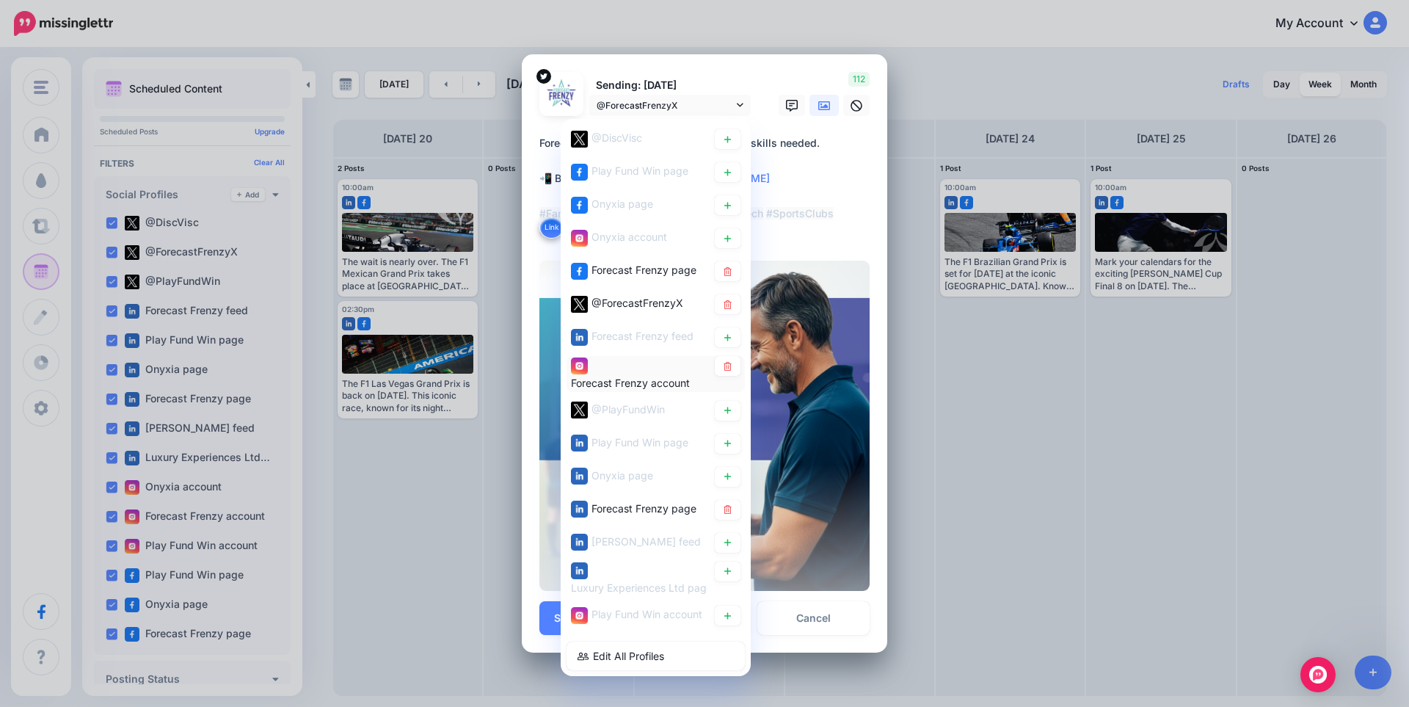
click at [638, 376] on span "Forecast Frenzy account" at bounding box center [630, 382] width 119 height 12
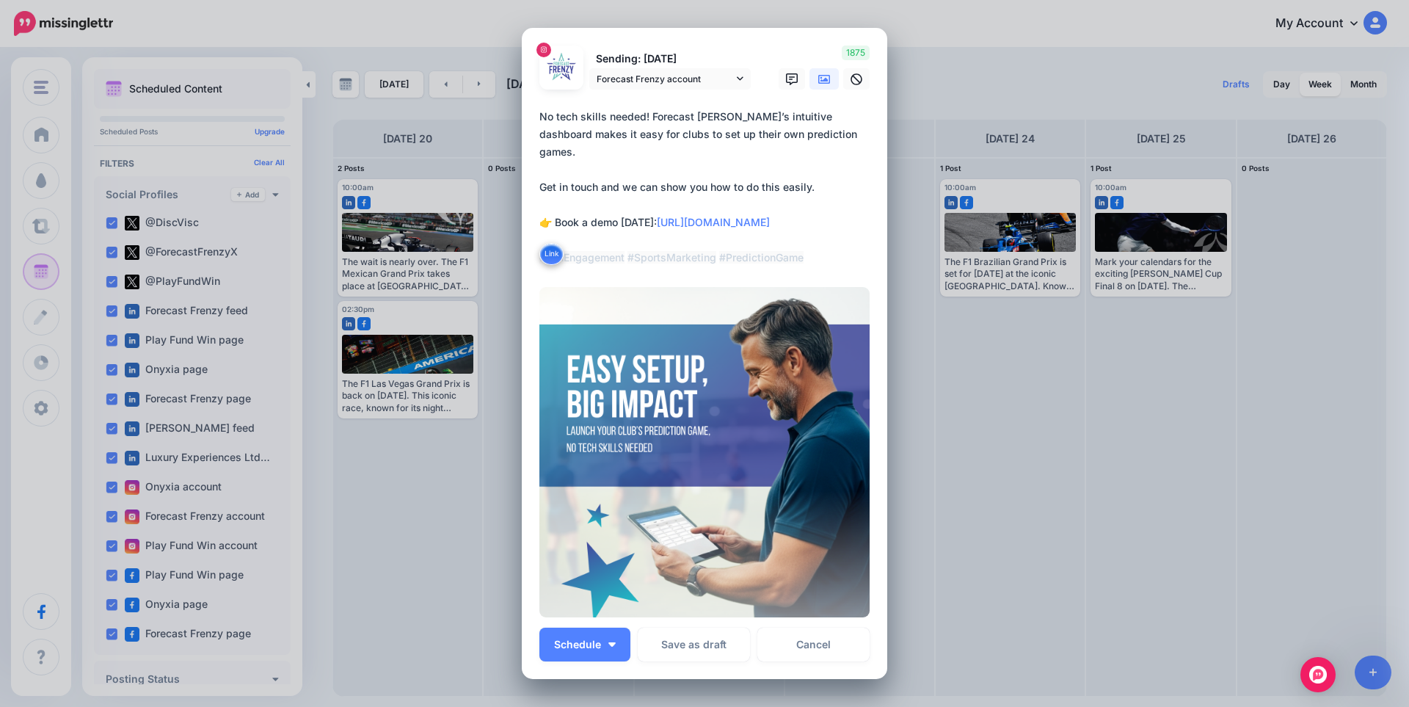
click at [621, 188] on textarea "**********" at bounding box center [708, 187] width 338 height 158
paste textarea "**********"
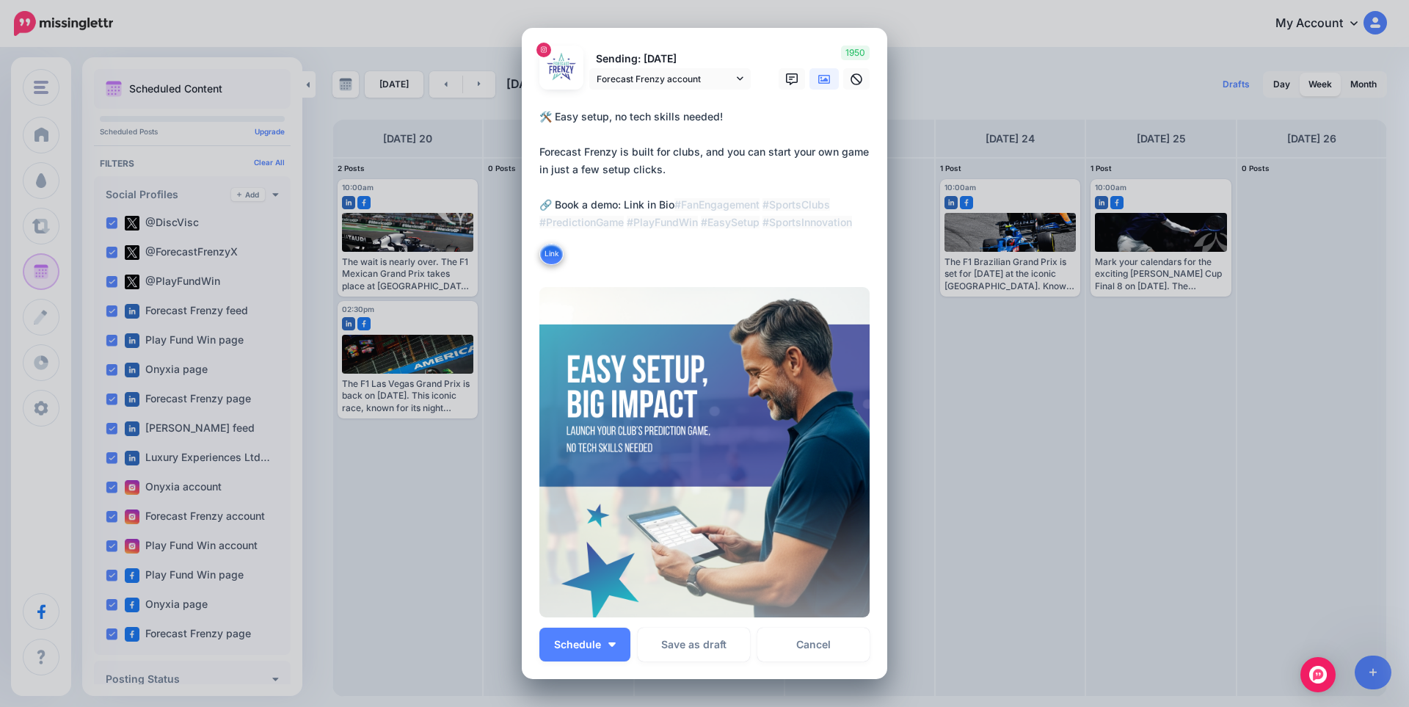
click at [820, 76] on icon at bounding box center [824, 79] width 12 height 12
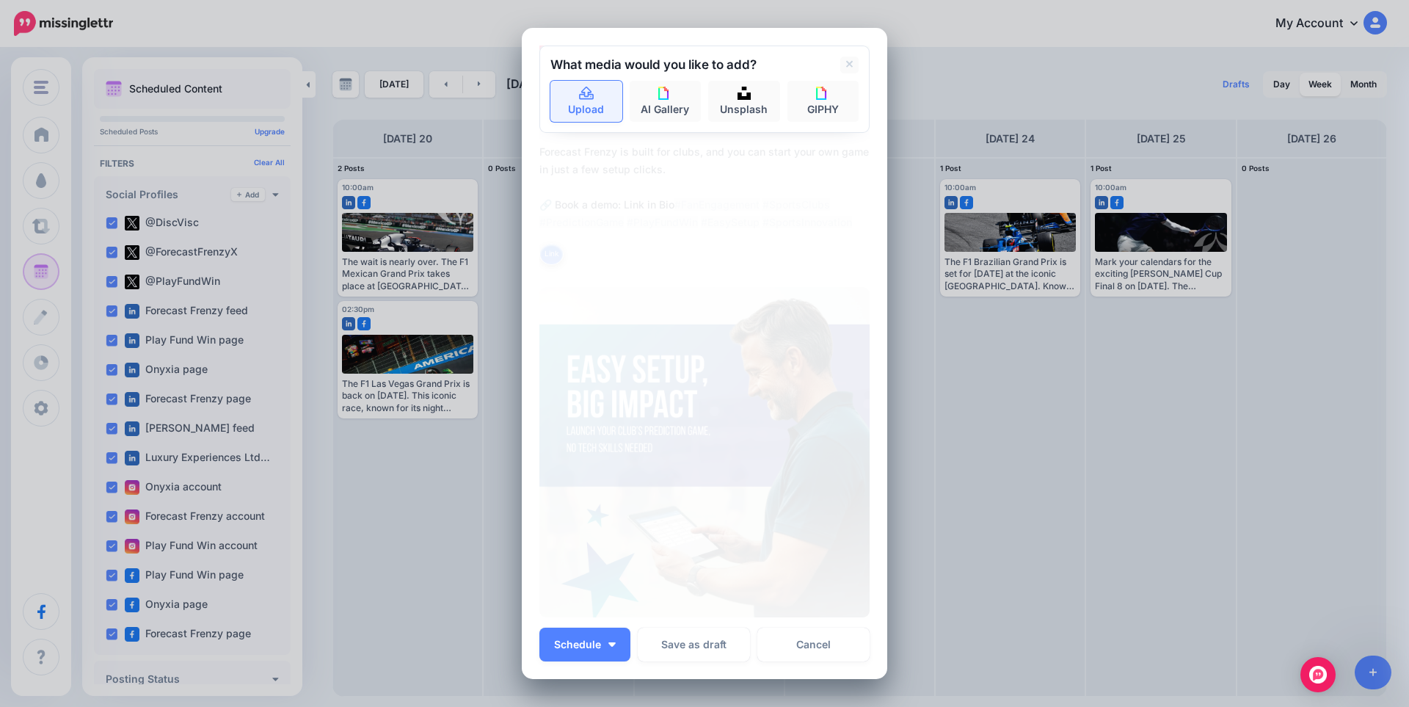
click at [575, 106] on link "Upload" at bounding box center [586, 101] width 72 height 41
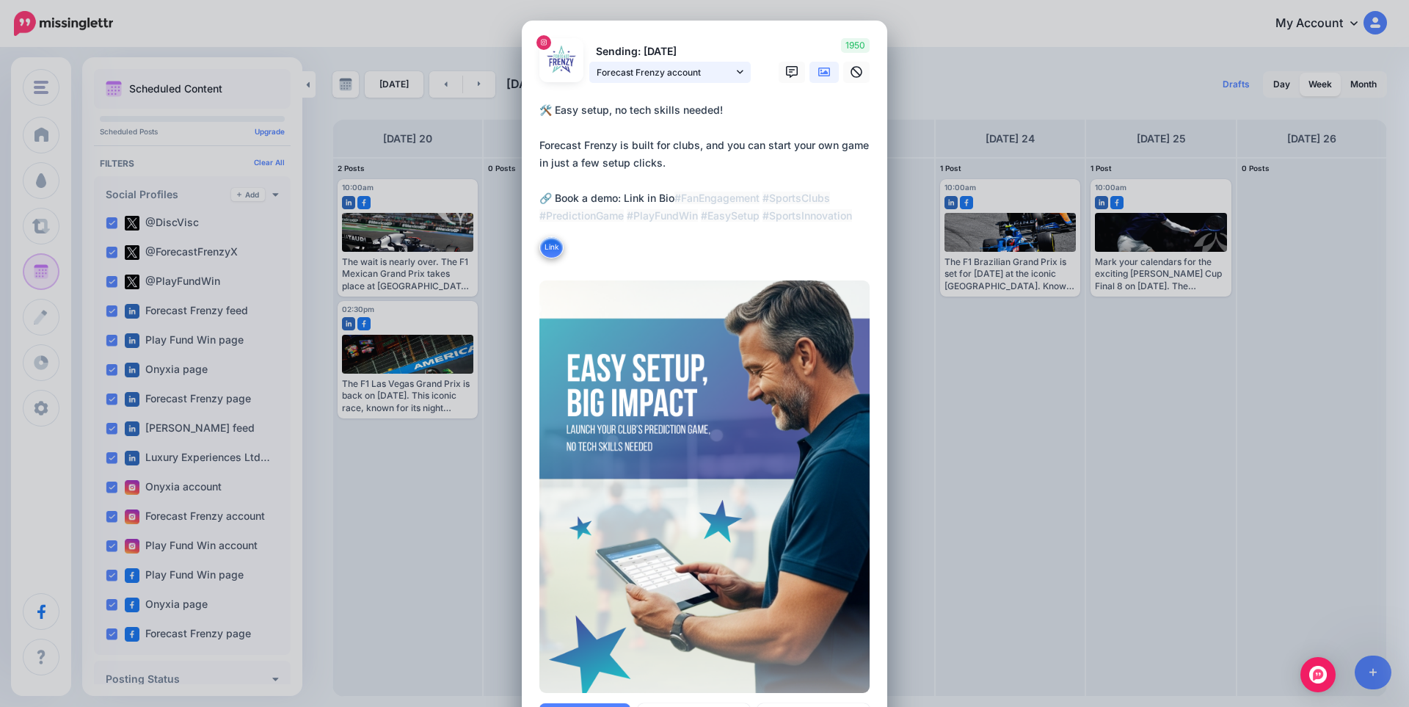
click at [706, 70] on span "Forecast Frenzy account" at bounding box center [665, 72] width 136 height 15
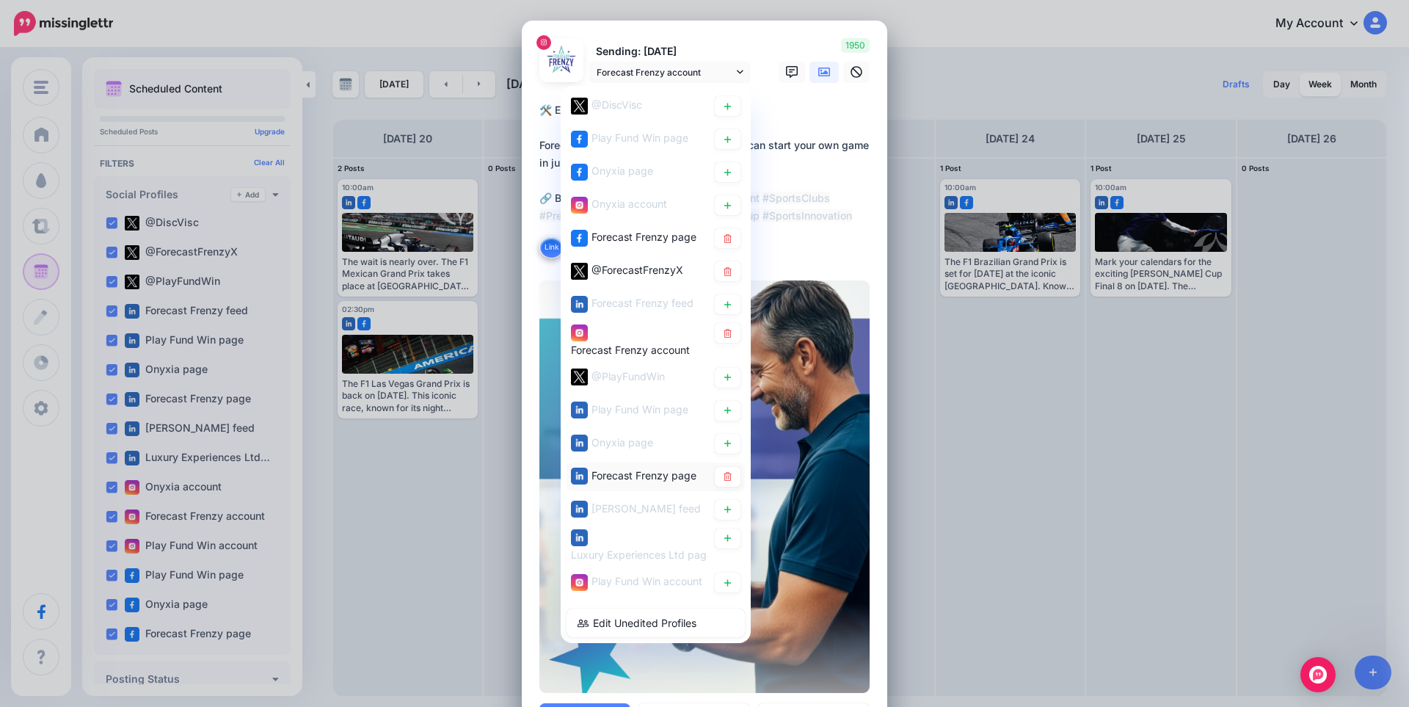
click at [632, 481] on div "Forecast Frenzy page" at bounding box center [643, 475] width 105 height 18
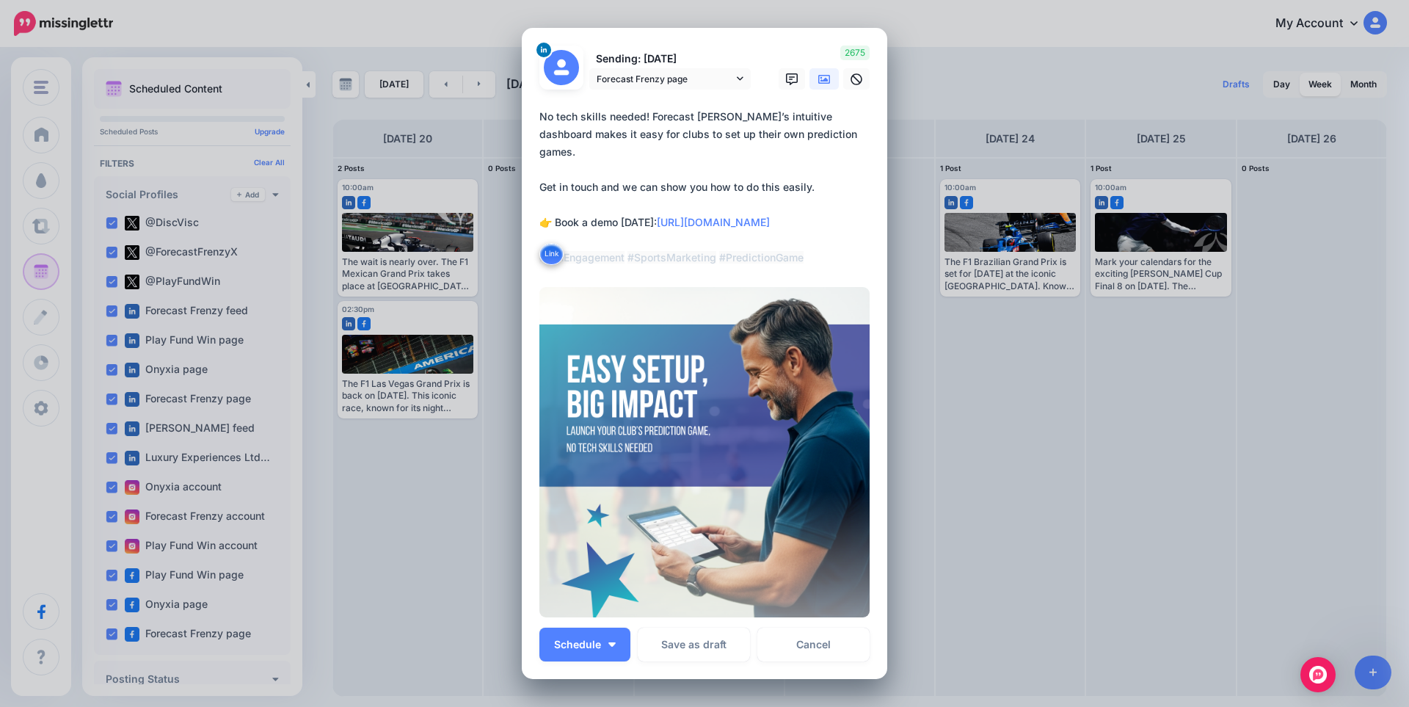
click at [644, 200] on textarea "**********" at bounding box center [708, 187] width 338 height 158
paste textarea "**********"
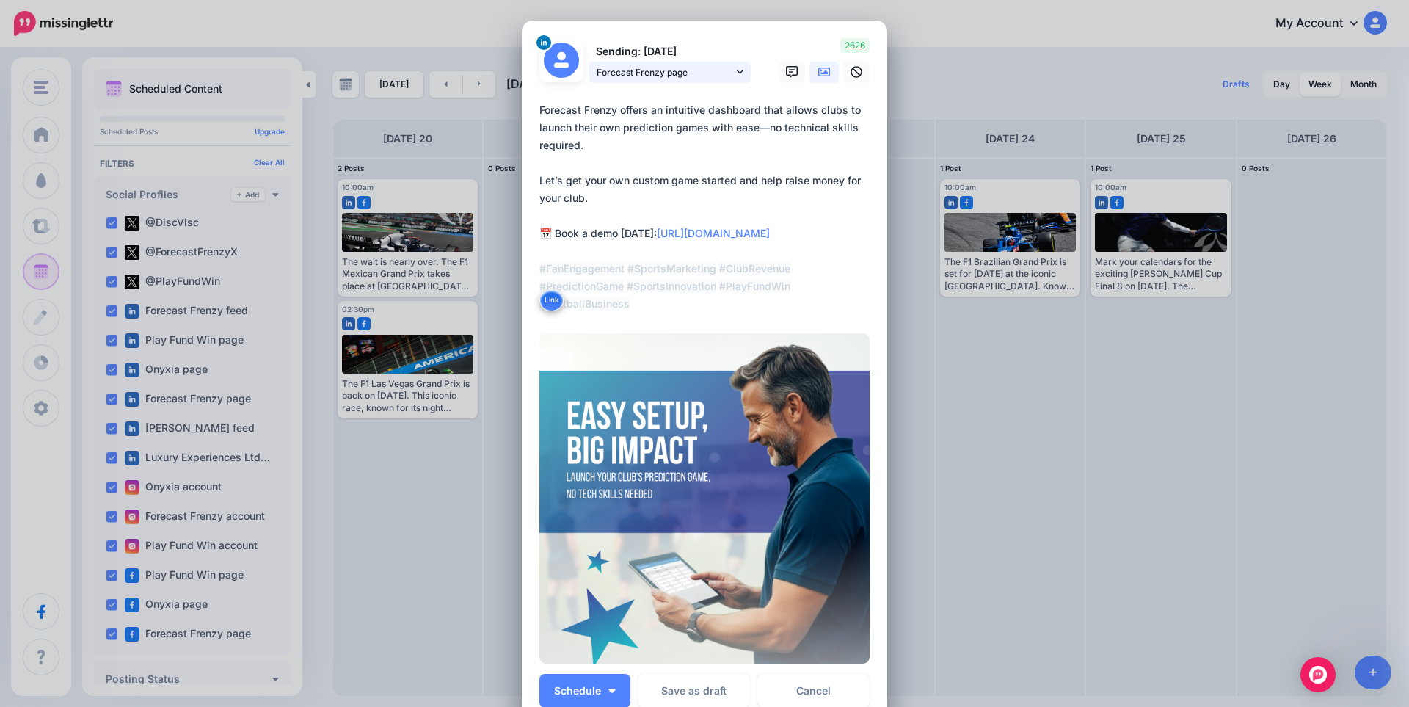
click at [687, 73] on span "Forecast Frenzy page" at bounding box center [665, 72] width 136 height 15
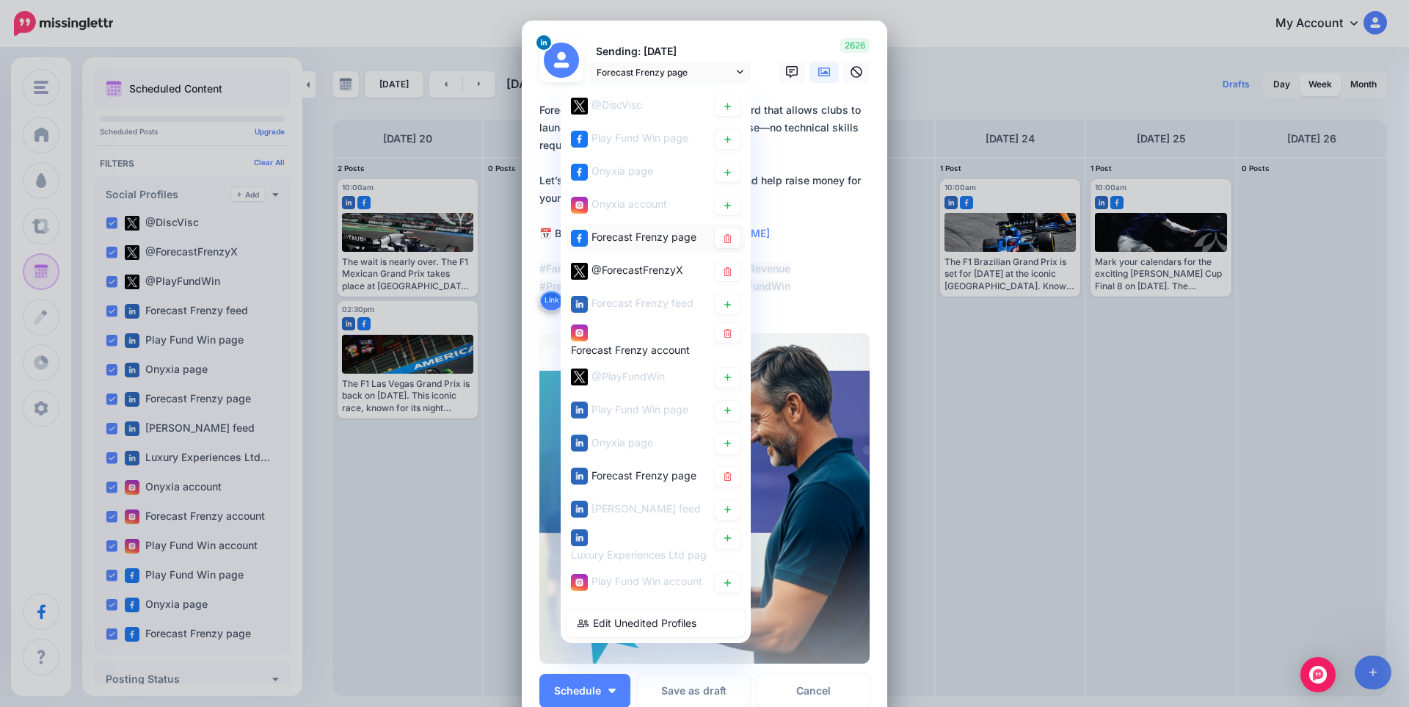
click at [660, 237] on span "Forecast Frenzy page" at bounding box center [643, 236] width 105 height 12
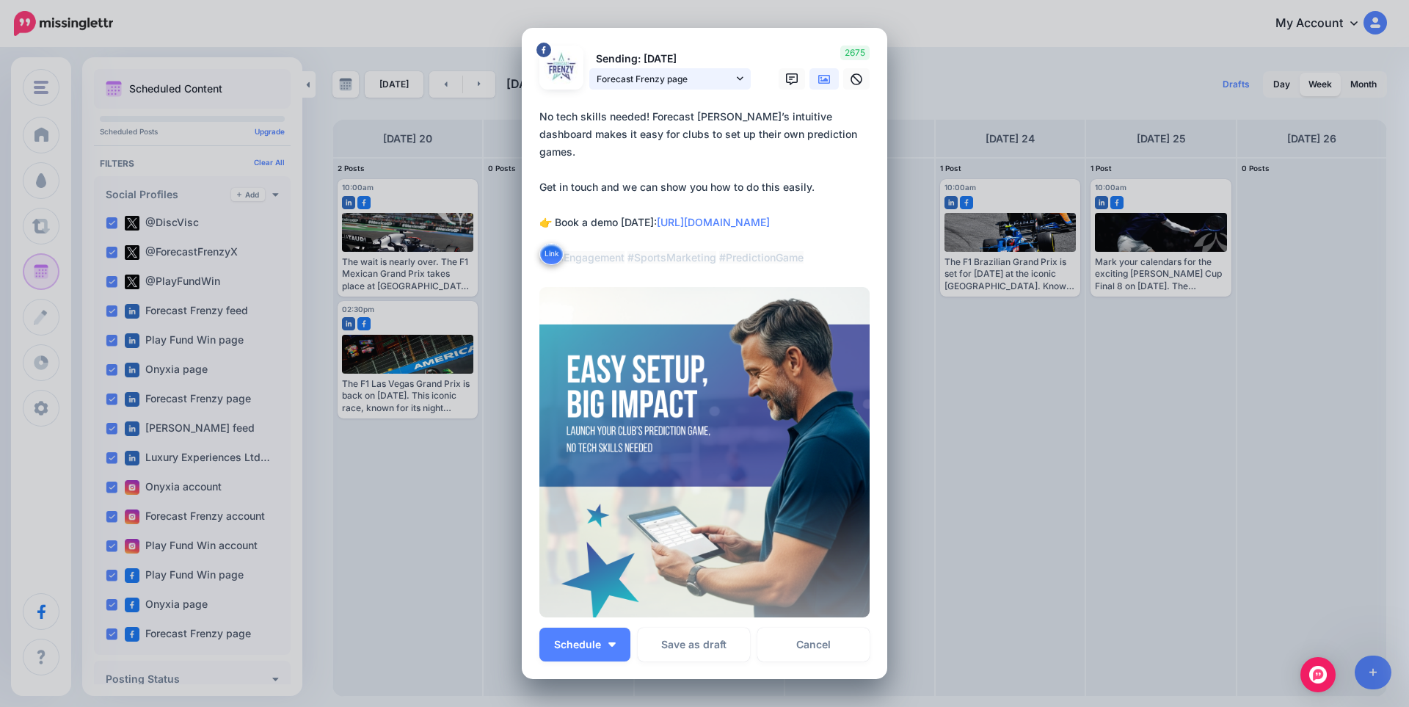
click at [649, 86] on span "Forecast Frenzy page" at bounding box center [665, 78] width 136 height 15
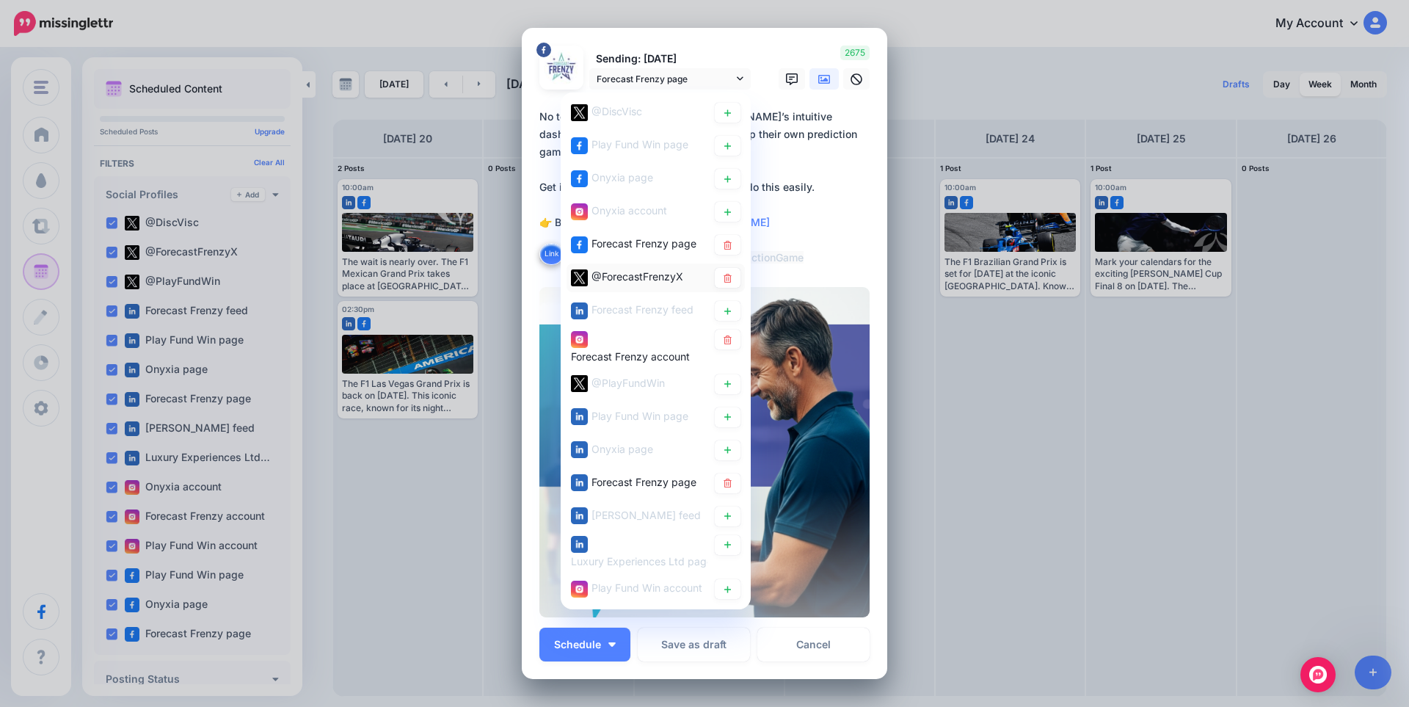
click at [655, 277] on span "@ForecastFrenzyX" at bounding box center [637, 276] width 92 height 12
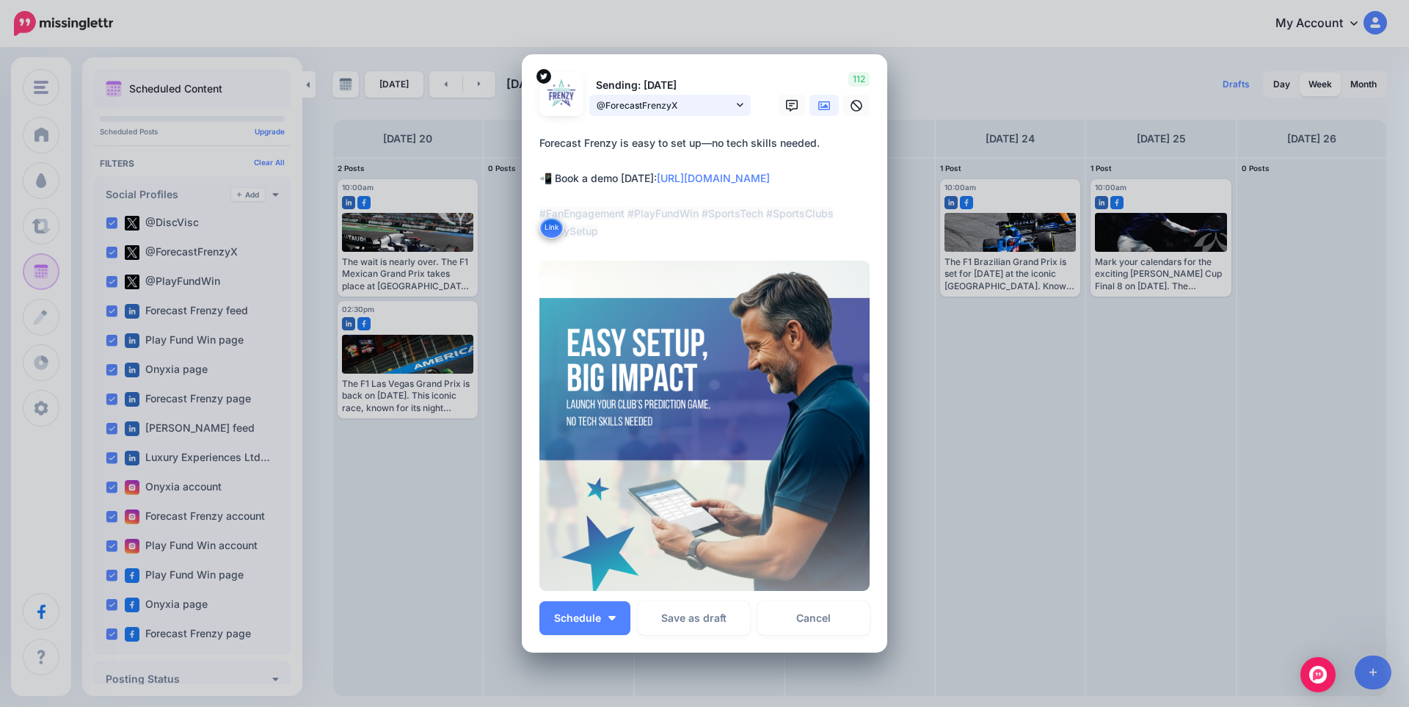
click at [633, 107] on span "@ForecastFrenzyX" at bounding box center [665, 105] width 136 height 15
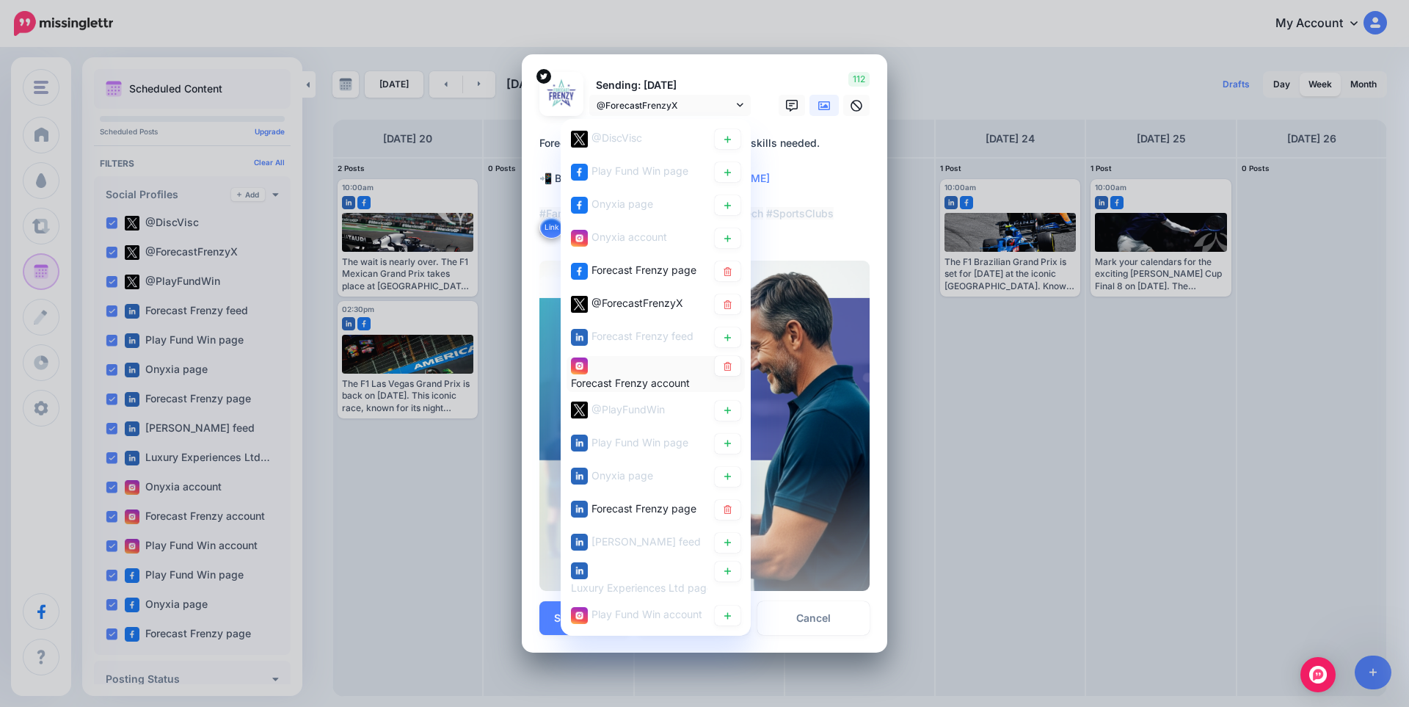
click at [658, 369] on div "Forecast Frenzy account" at bounding box center [639, 374] width 136 height 36
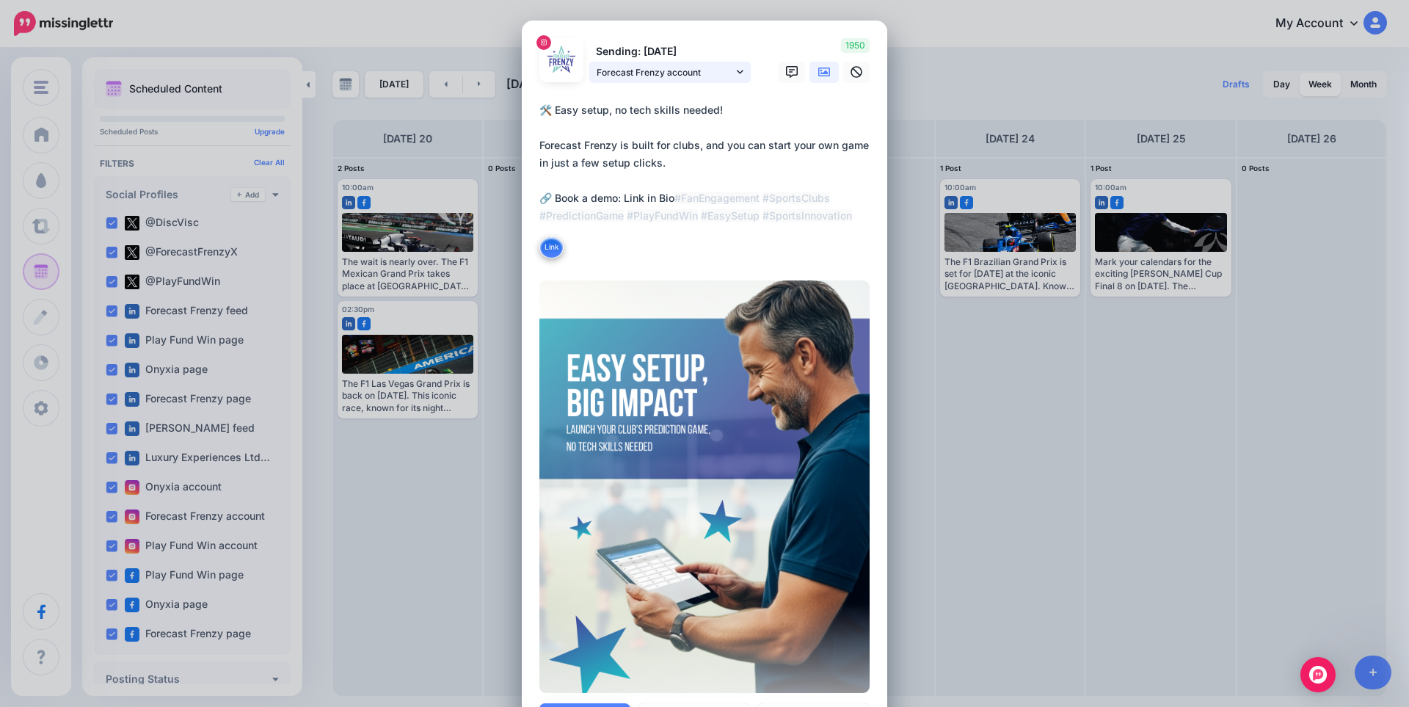
click at [653, 76] on span "Forecast Frenzy account" at bounding box center [665, 72] width 136 height 15
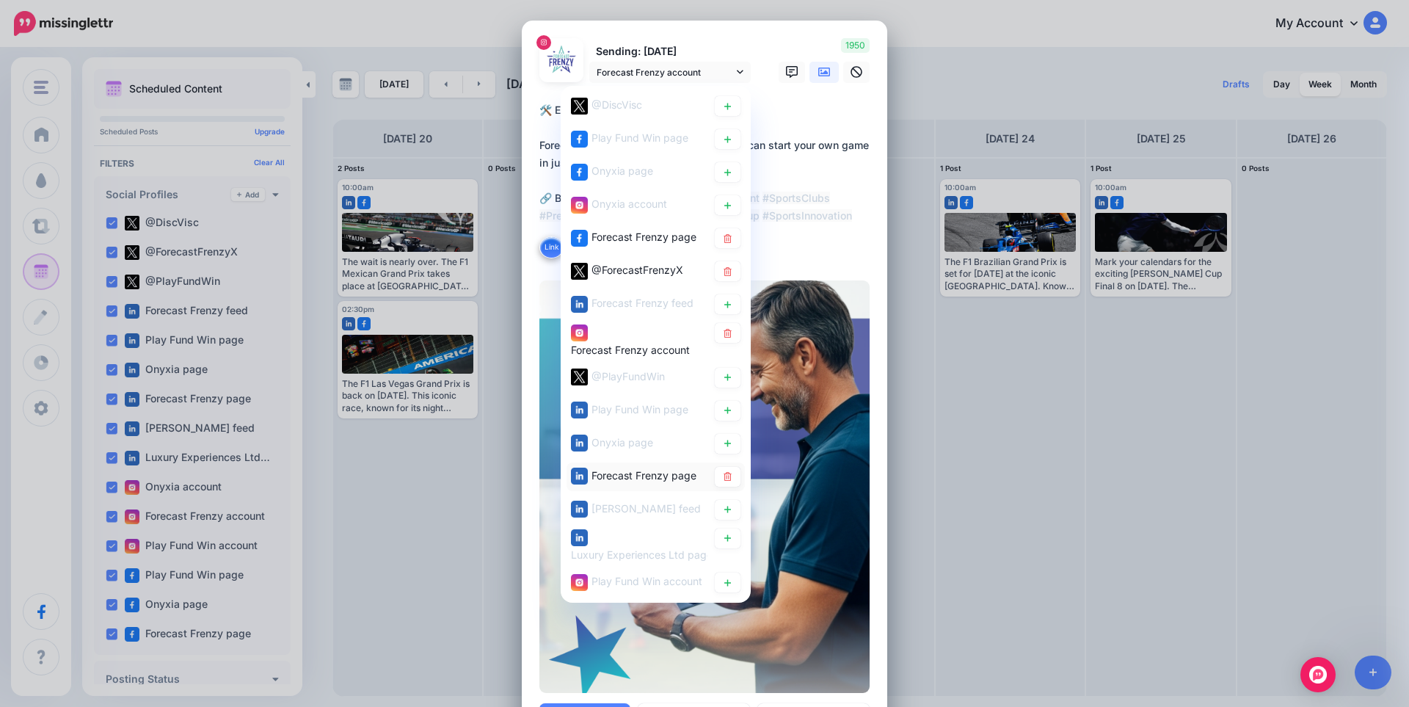
click at [668, 480] on span "Forecast Frenzy page" at bounding box center [643, 474] width 105 height 12
type textarea "**********"
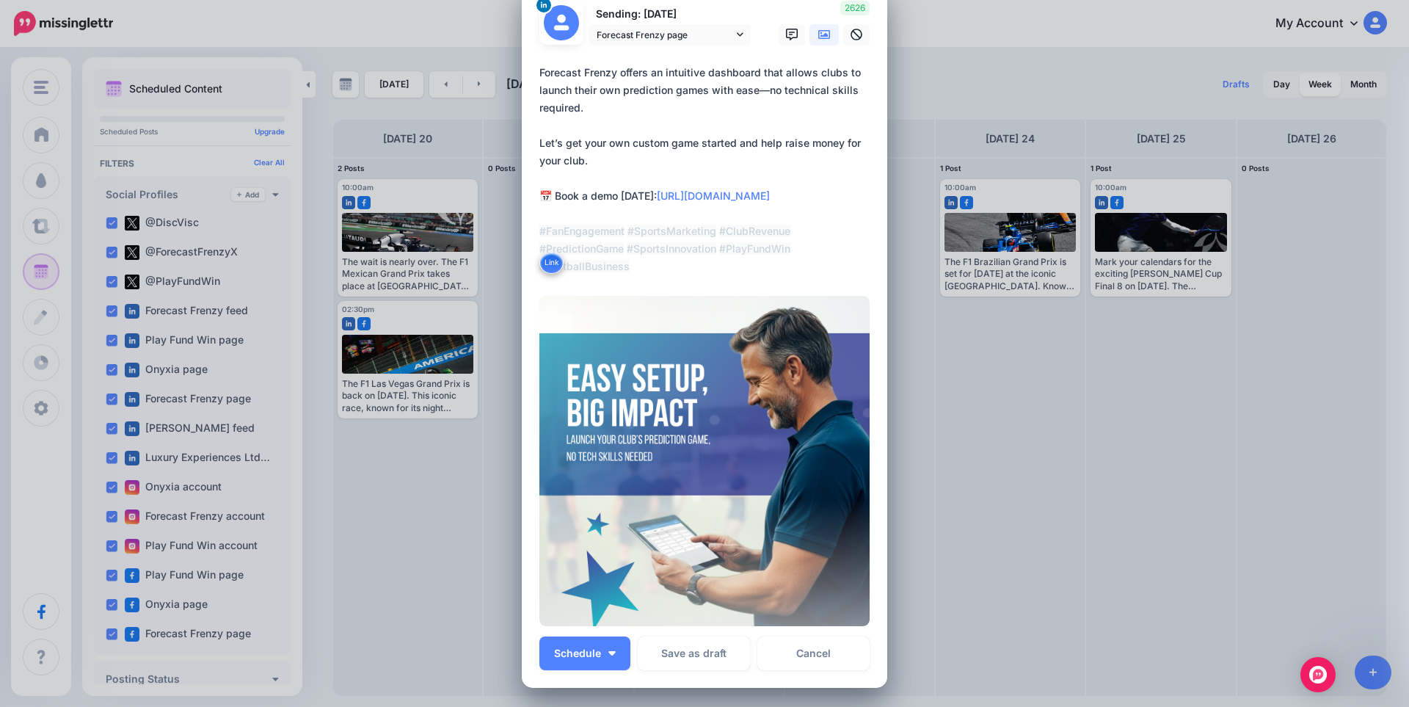
scroll to position [98, 0]
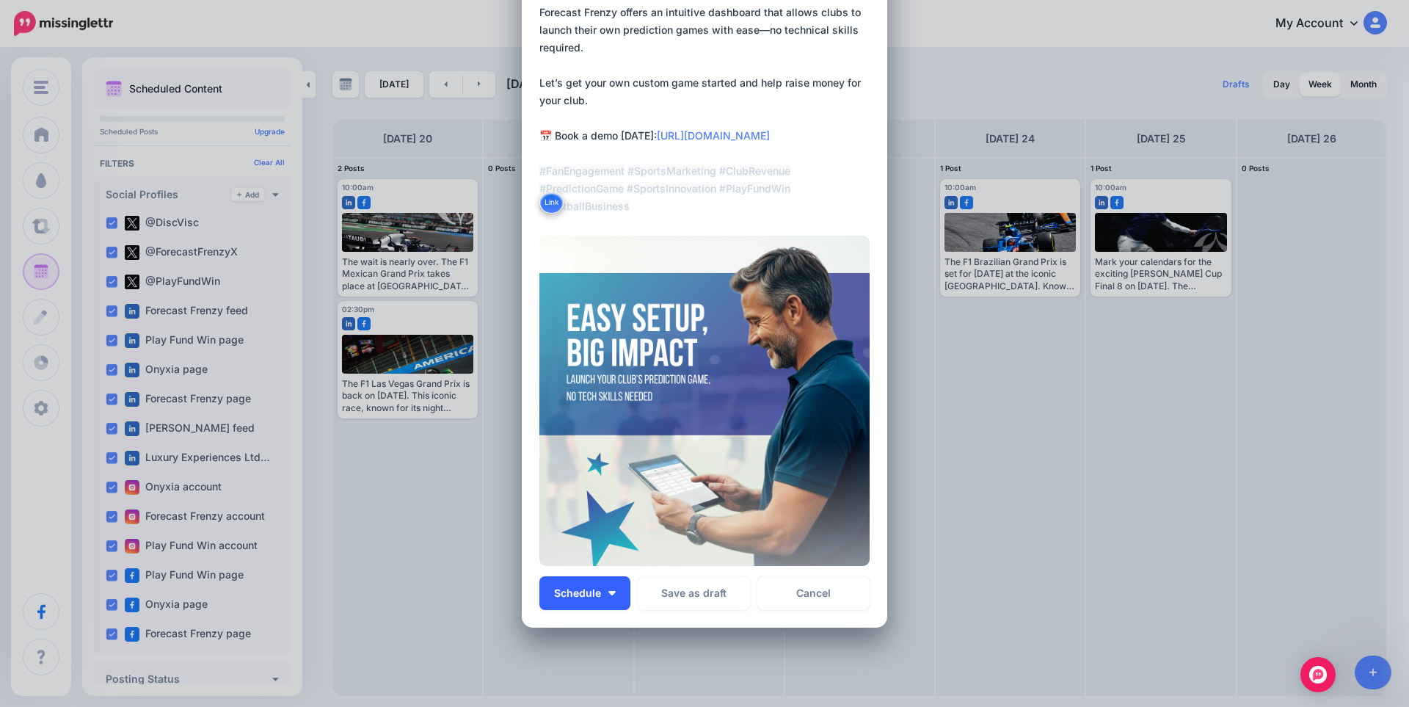
click at [609, 595] on button "Schedule" at bounding box center [584, 593] width 91 height 34
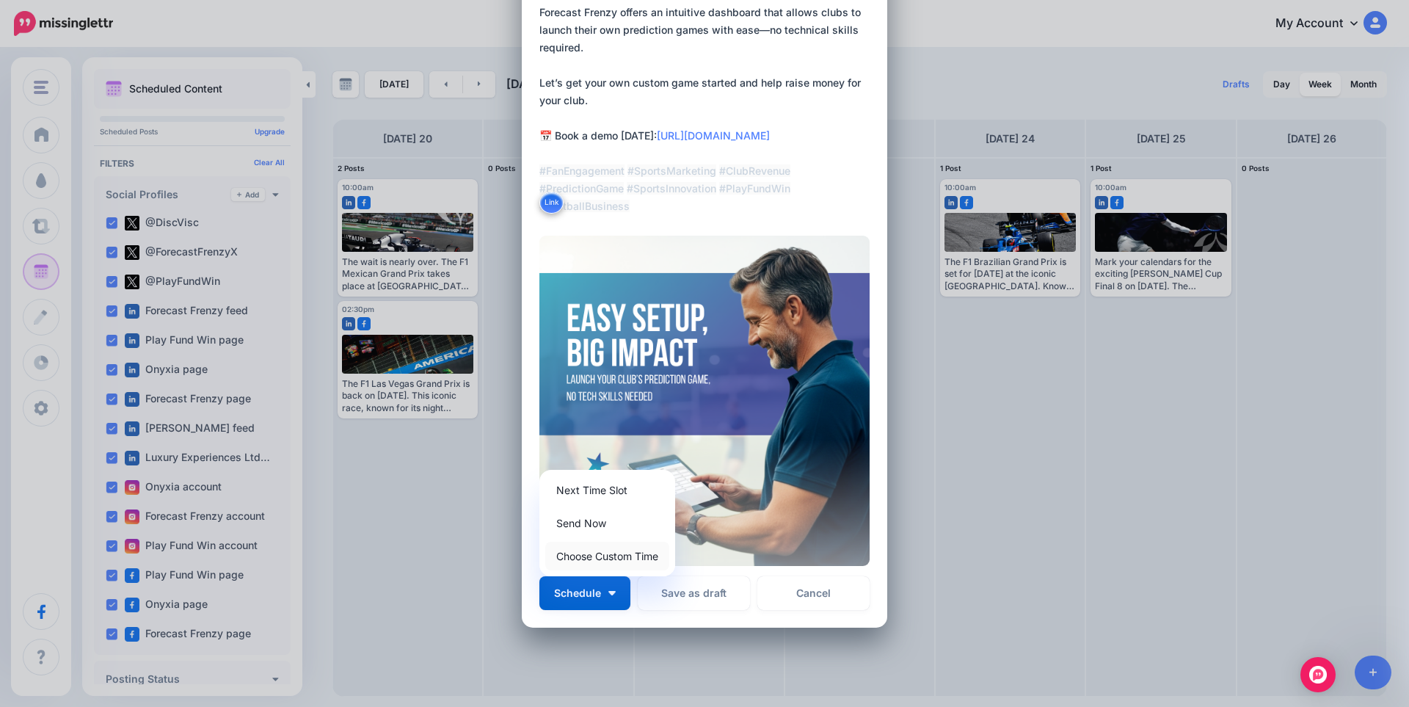
click at [602, 561] on link "Choose Custom Time" at bounding box center [607, 556] width 124 height 29
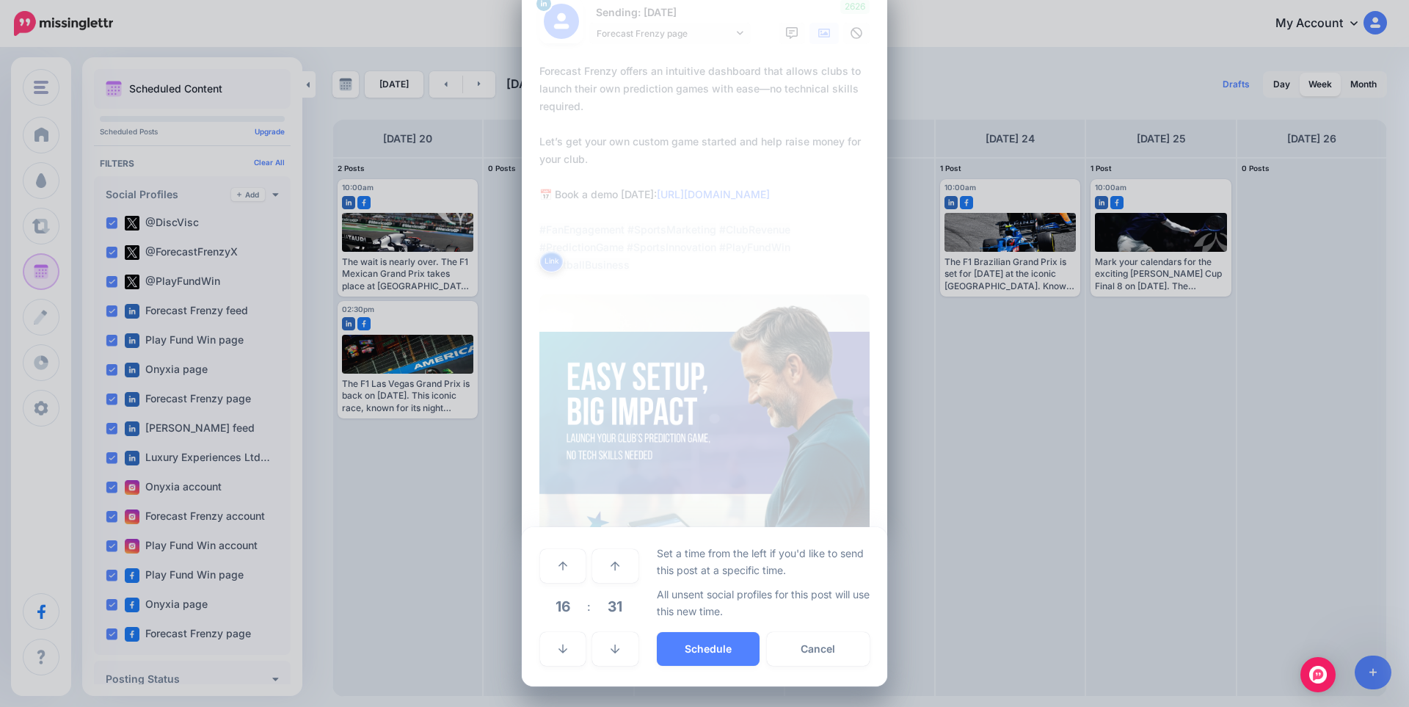
scroll to position [39, 0]
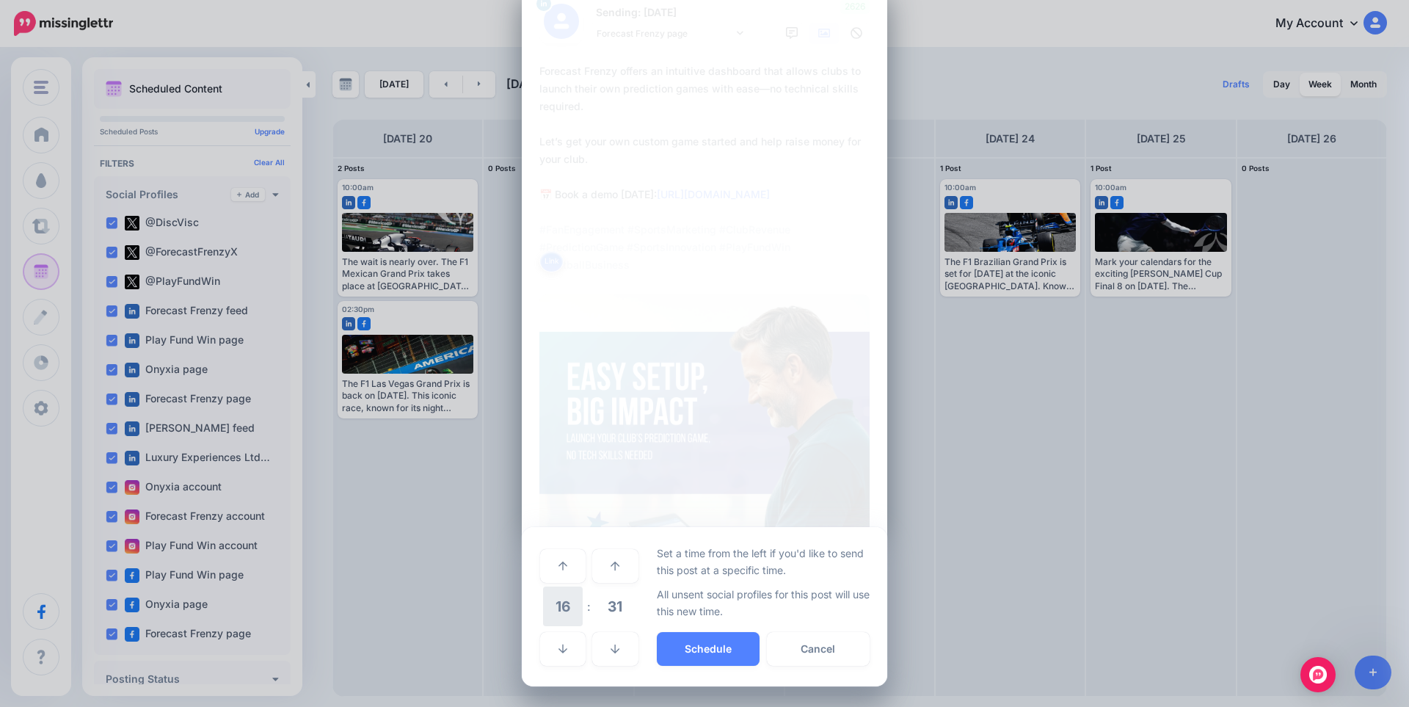
click at [553, 606] on span "16" at bounding box center [563, 606] width 40 height 40
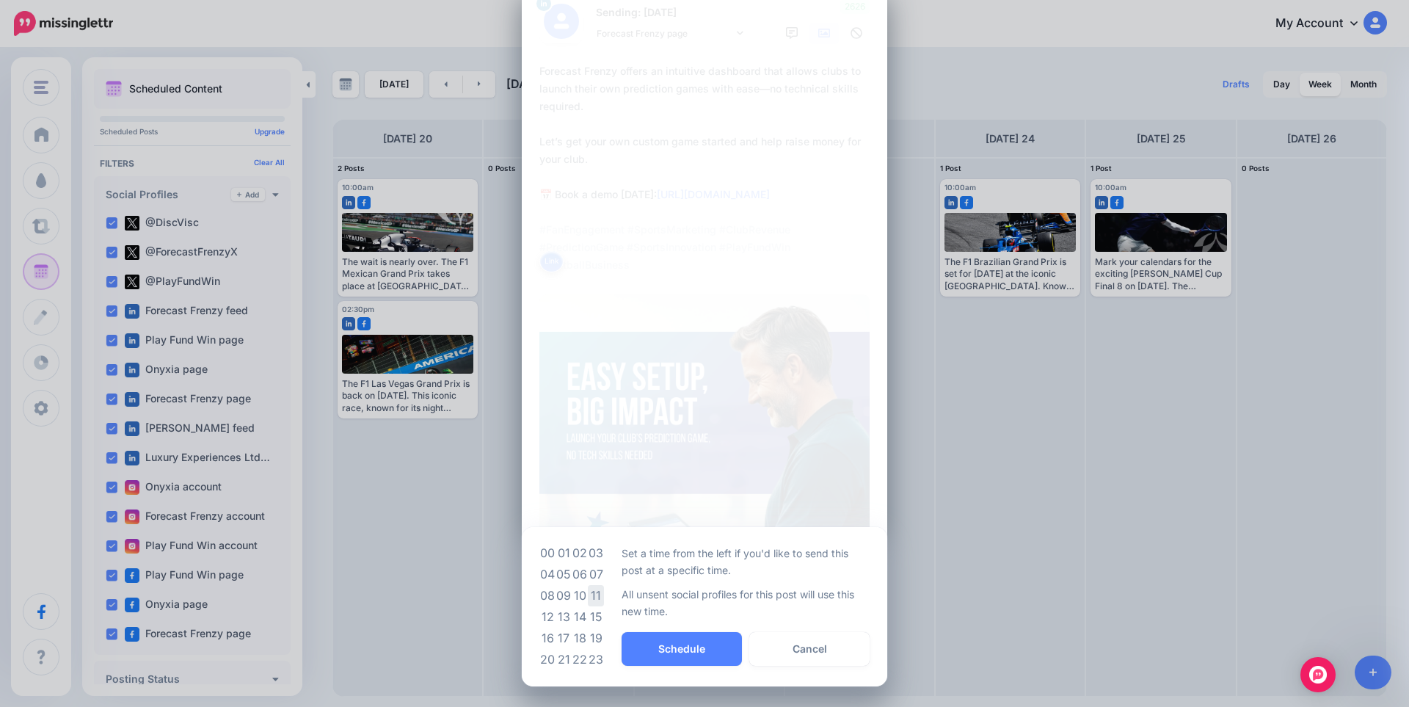
click at [591, 589] on td "11" at bounding box center [596, 595] width 16 height 21
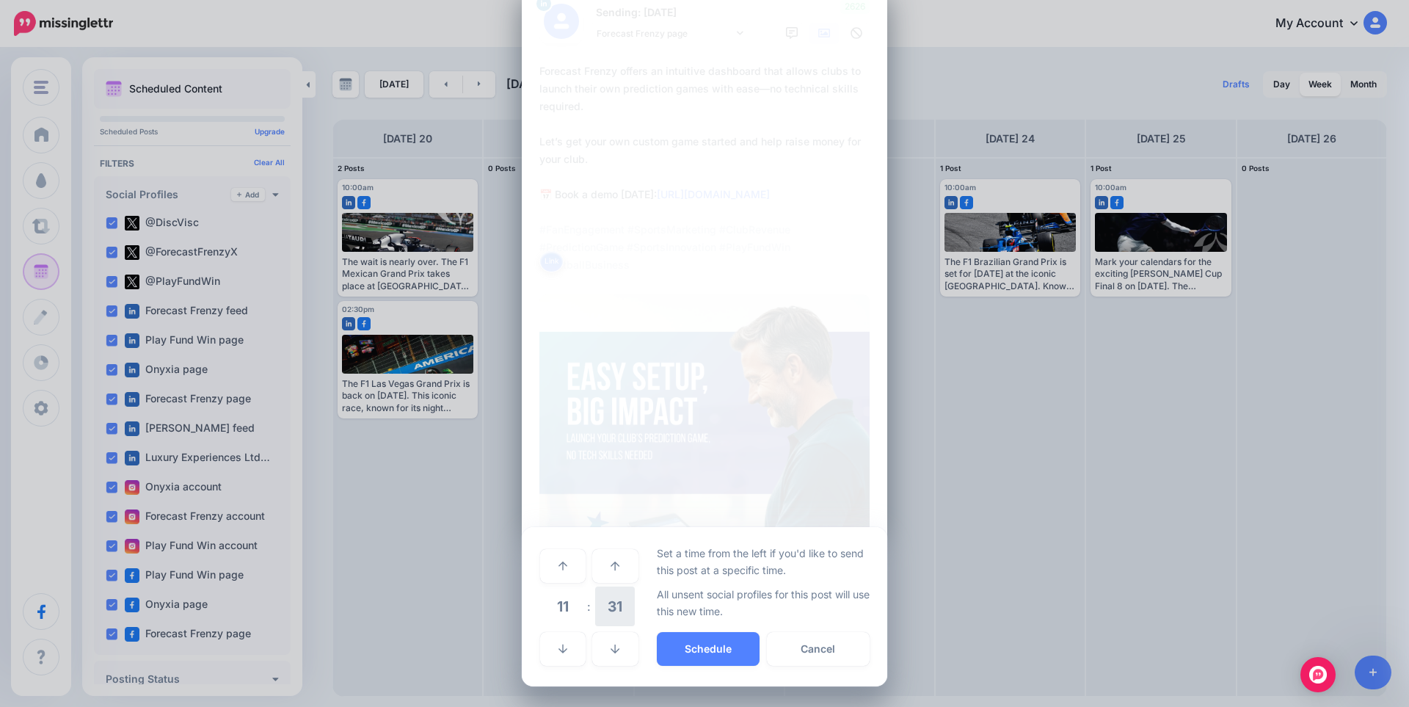
click at [604, 606] on span "31" at bounding box center [615, 606] width 40 height 40
click at [541, 566] on td "00" at bounding box center [547, 564] width 16 height 41
click at [726, 657] on button "Schedule" at bounding box center [708, 649] width 103 height 34
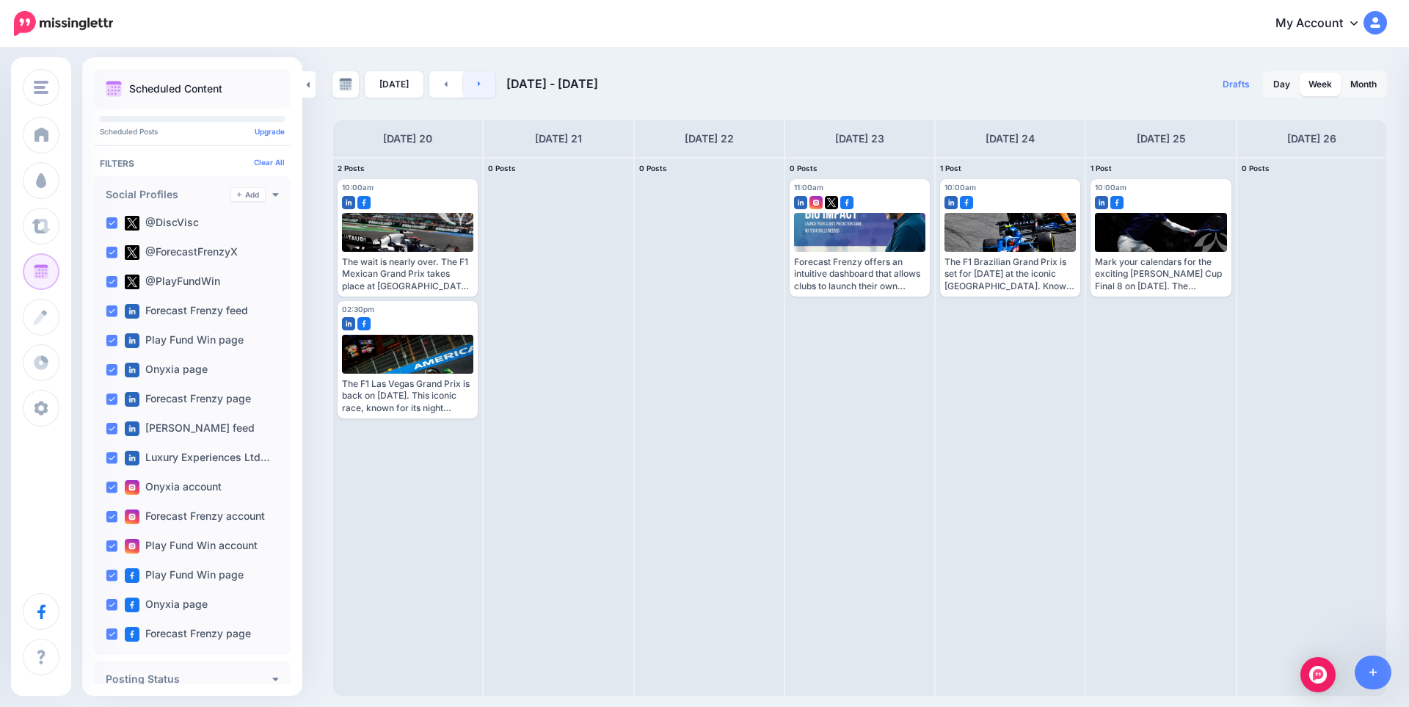
click at [468, 81] on link at bounding box center [479, 84] width 33 height 26
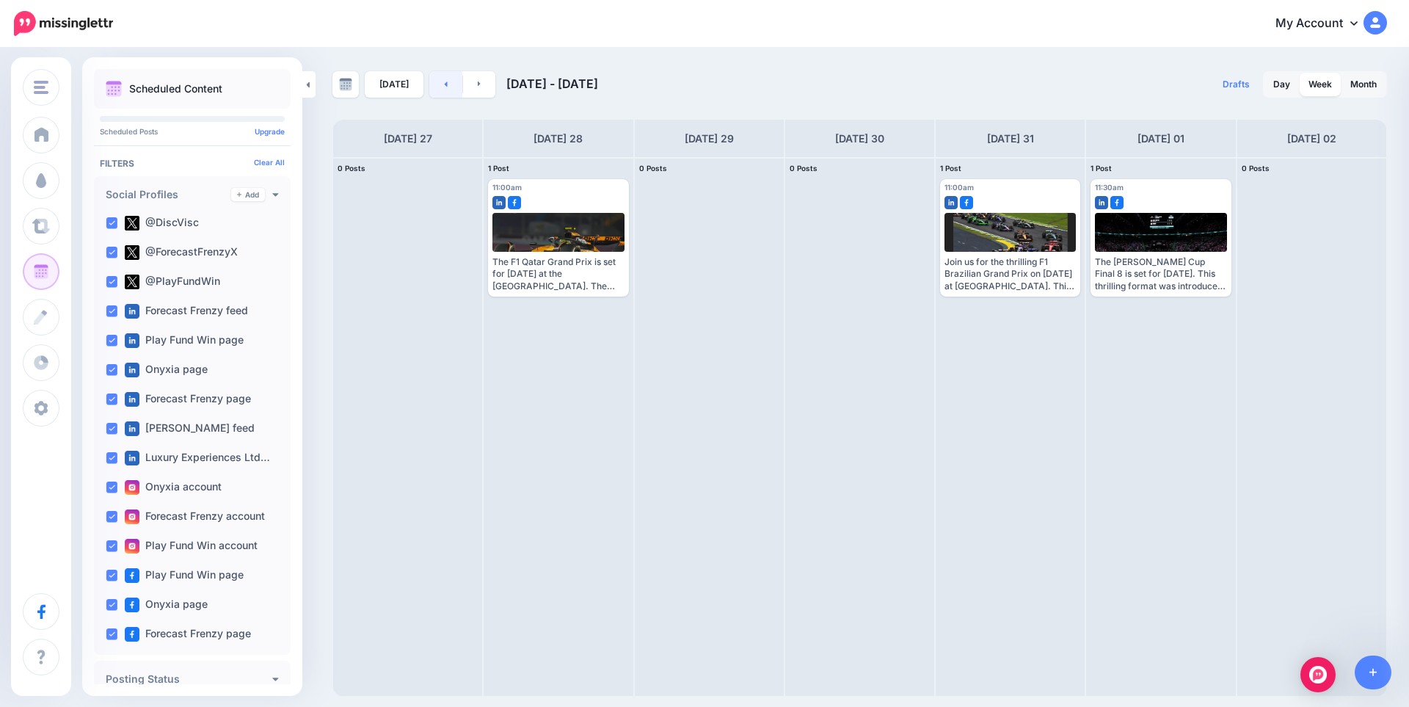
click at [445, 81] on link at bounding box center [445, 84] width 33 height 26
